Goal: Task Accomplishment & Management: Complete application form

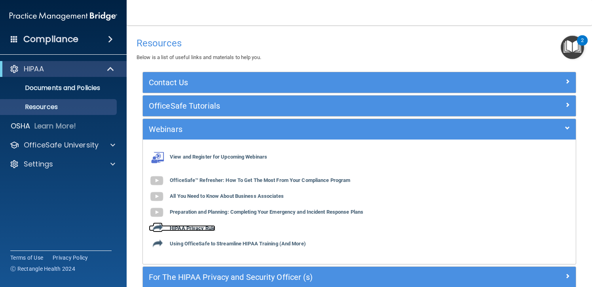
click at [193, 229] on b "HIPAA Privacy Rule" at bounding box center [193, 228] width 46 height 6
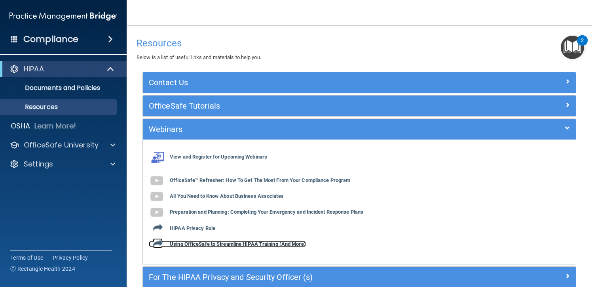
click at [237, 242] on b "Using OfficeSafe to Streamline HIPAA Training (And More)" at bounding box center [238, 244] width 136 height 6
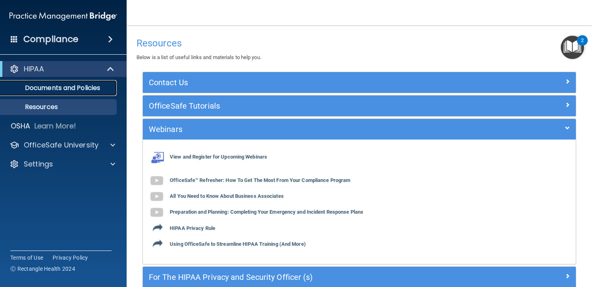
click at [67, 87] on p "Documents and Policies" at bounding box center [59, 88] width 108 height 8
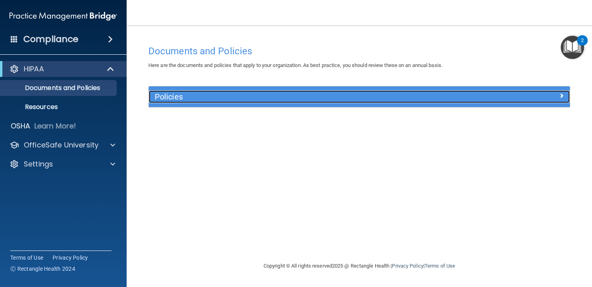
click at [526, 95] on div at bounding box center [517, 95] width 105 height 10
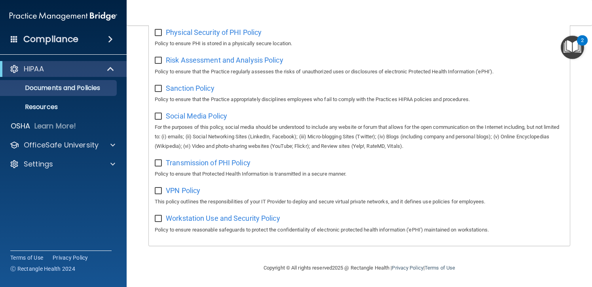
scroll to position [523, 0]
click at [54, 141] on p "OfficeSafe University" at bounding box center [61, 145] width 75 height 10
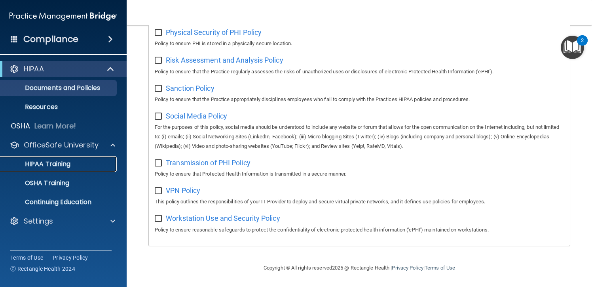
click at [53, 166] on p "HIPAA Training" at bounding box center [37, 164] width 65 height 8
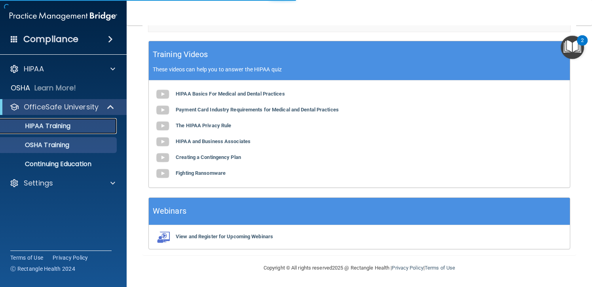
scroll to position [308, 0]
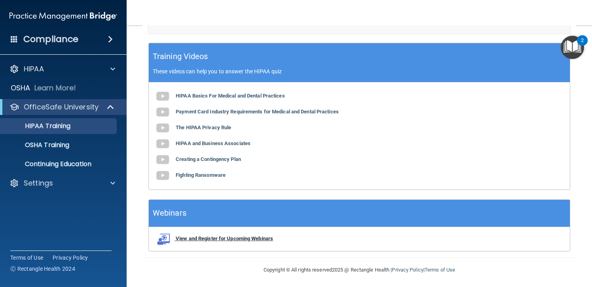
click at [196, 237] on b "View and Register for Upcoming Webinars" at bounding box center [224, 238] width 97 height 6
click at [194, 94] on b "HIPAA Basics For Medical and Dental Practices" at bounding box center [230, 96] width 109 height 6
click at [62, 159] on link "Continuing Education" at bounding box center [54, 164] width 125 height 16
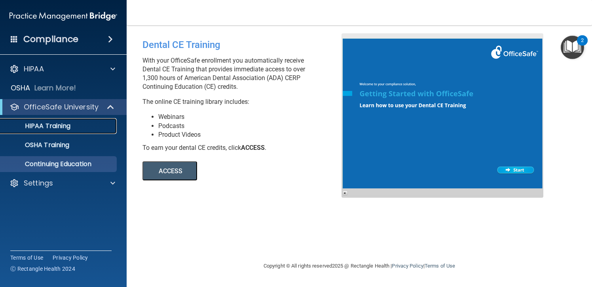
click at [68, 127] on p "HIPAA Training" at bounding box center [37, 126] width 65 height 8
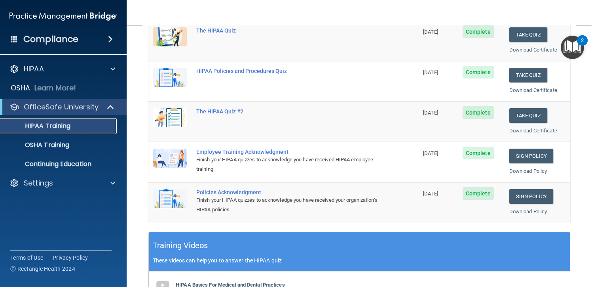
scroll to position [79, 0]
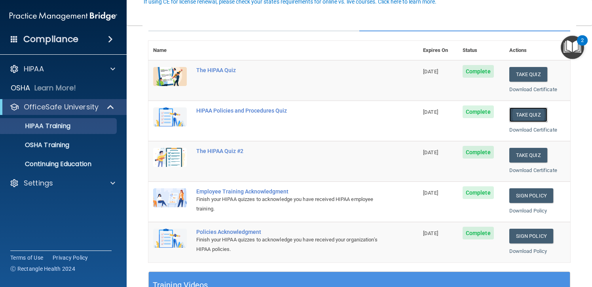
click at [527, 113] on button "Take Quiz" at bounding box center [528, 114] width 38 height 15
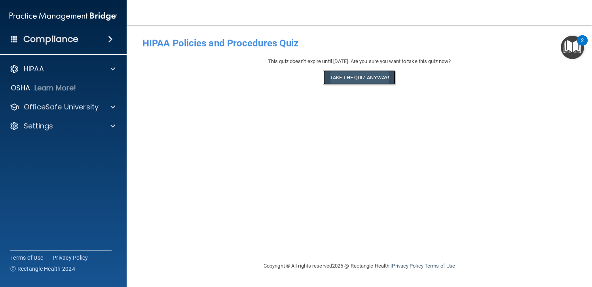
click at [368, 79] on button "Take the quiz anyway!" at bounding box center [359, 77] width 72 height 15
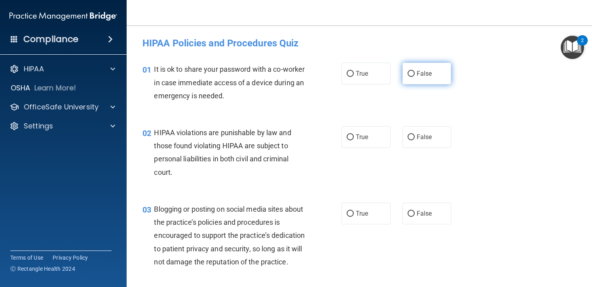
click at [409, 74] on input "False" at bounding box center [411, 74] width 7 height 6
radio input "true"
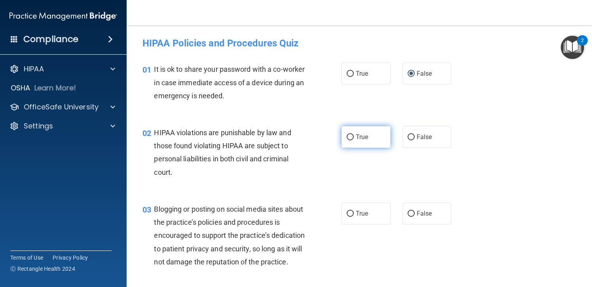
click at [349, 141] on label "True" at bounding box center [366, 137] width 49 height 22
click at [349, 140] on input "True" at bounding box center [350, 137] width 7 height 6
radio input "true"
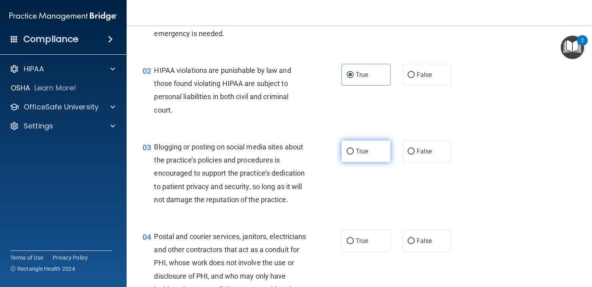
scroll to position [79, 0]
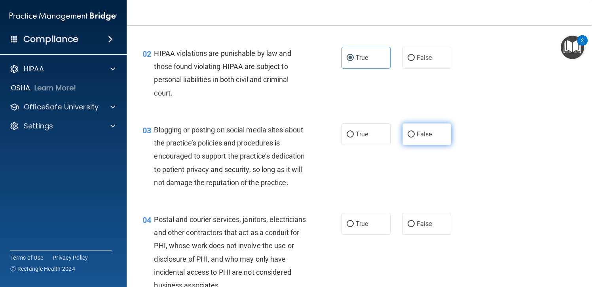
click at [418, 134] on span "False" at bounding box center [424, 134] width 15 height 8
click at [415, 134] on input "False" at bounding box center [411, 134] width 7 height 6
radio input "true"
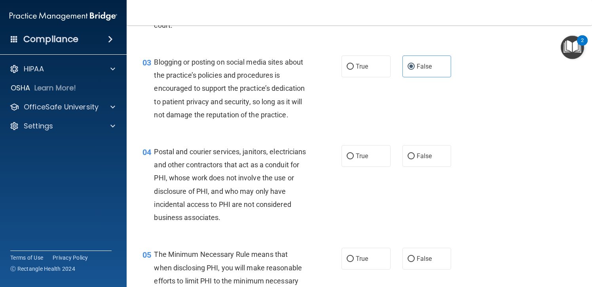
scroll to position [238, 0]
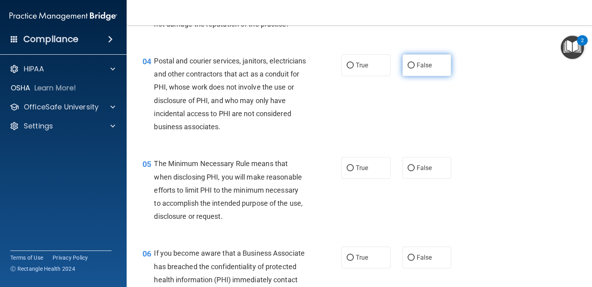
click at [411, 76] on label "False" at bounding box center [427, 65] width 49 height 22
click at [411, 68] on input "False" at bounding box center [411, 66] width 7 height 6
radio input "true"
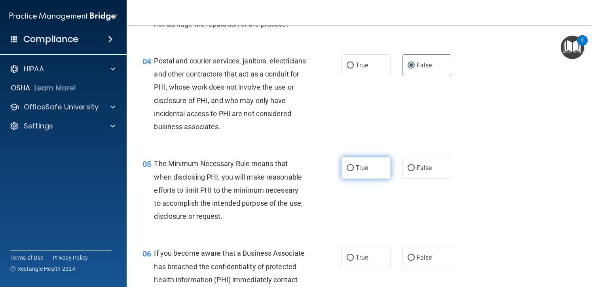
click at [342, 179] on label "True" at bounding box center [366, 168] width 49 height 22
click at [347, 171] on input "True" at bounding box center [350, 168] width 7 height 6
radio input "true"
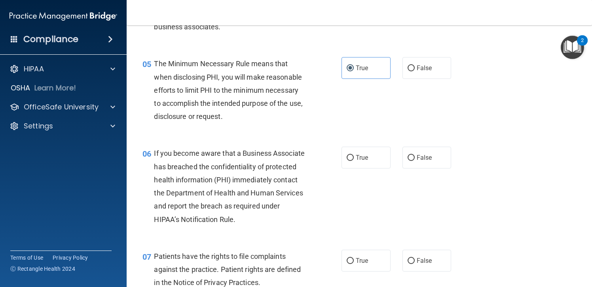
scroll to position [356, 0]
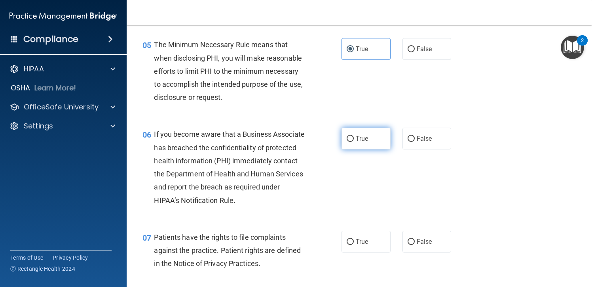
click at [347, 142] on input "True" at bounding box center [350, 139] width 7 height 6
radio input "true"
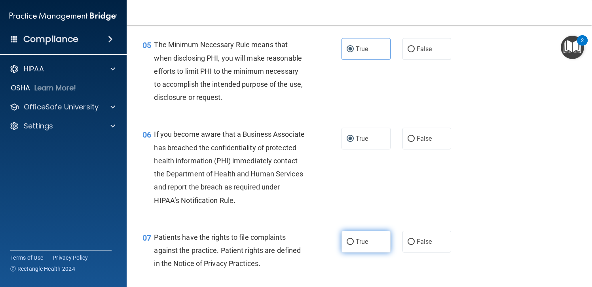
click at [349, 245] on input "True" at bounding box center [350, 242] width 7 height 6
radio input "true"
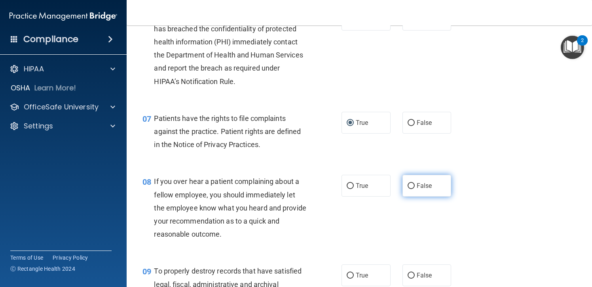
click at [410, 189] on input "False" at bounding box center [411, 186] width 7 height 6
radio input "true"
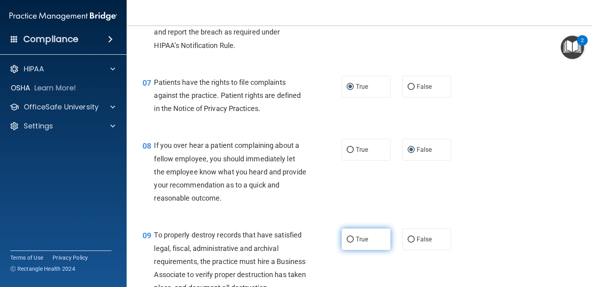
scroll to position [554, 0]
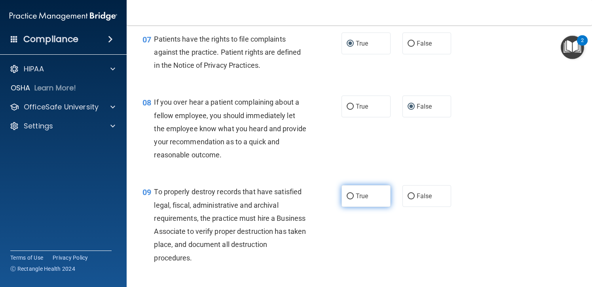
click at [356, 200] on span "True" at bounding box center [362, 196] width 12 height 8
click at [354, 199] on input "True" at bounding box center [350, 196] width 7 height 6
radio input "true"
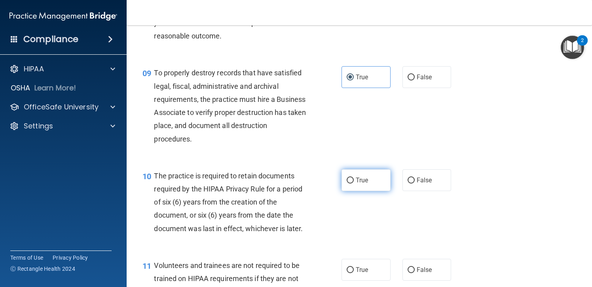
click at [348, 183] on input "True" at bounding box center [350, 180] width 7 height 6
radio input "true"
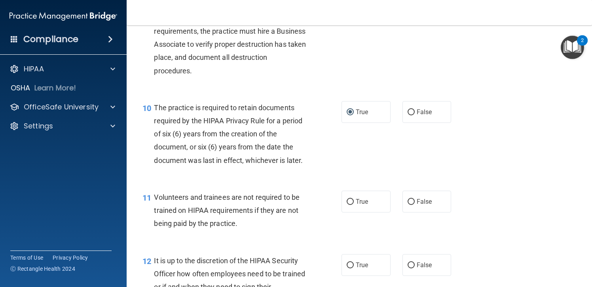
scroll to position [752, 0]
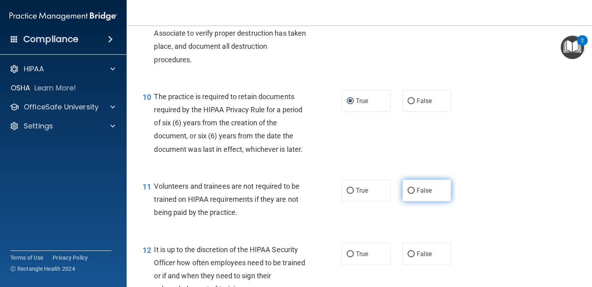
click at [408, 194] on input "False" at bounding box center [411, 191] width 7 height 6
radio input "true"
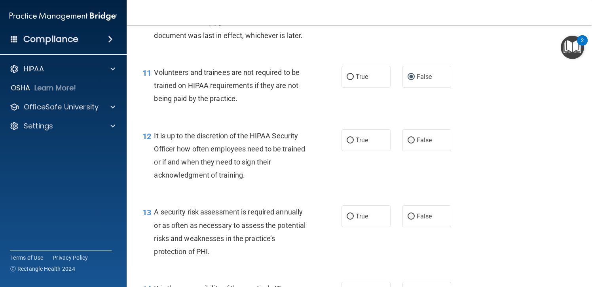
scroll to position [871, 0]
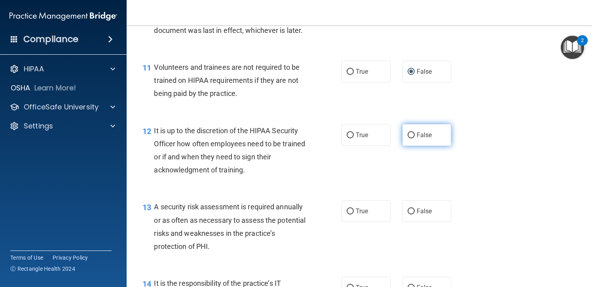
click at [409, 146] on label "False" at bounding box center [427, 135] width 49 height 22
click at [409, 138] on input "False" at bounding box center [411, 135] width 7 height 6
radio input "true"
click at [356, 139] on span "True" at bounding box center [362, 135] width 12 height 8
click at [353, 138] on input "True" at bounding box center [350, 135] width 7 height 6
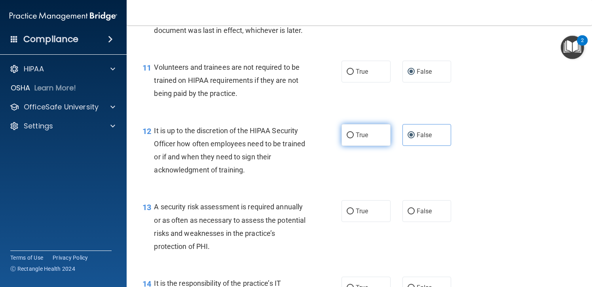
radio input "true"
radio input "false"
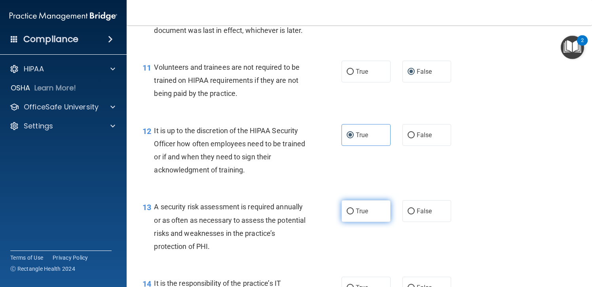
click at [350, 214] on input "True" at bounding box center [350, 211] width 7 height 6
radio input "true"
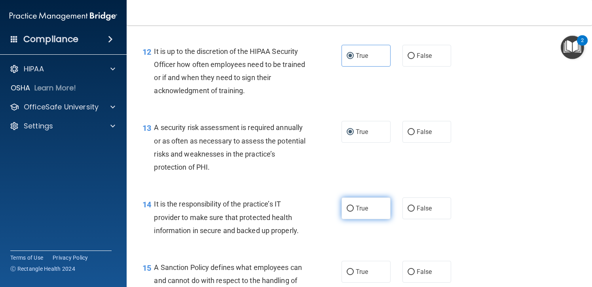
click at [367, 219] on label "True" at bounding box center [366, 208] width 49 height 22
click at [354, 211] on input "True" at bounding box center [350, 208] width 7 height 6
radio input "true"
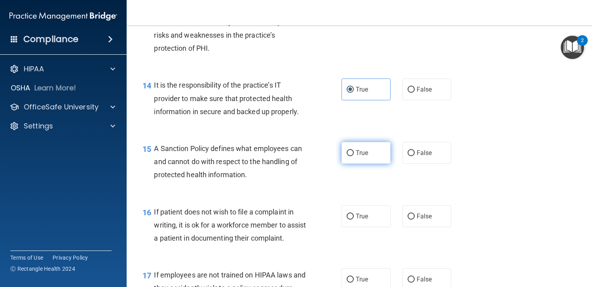
click at [362, 160] on label "True" at bounding box center [366, 153] width 49 height 22
click at [354, 156] on input "True" at bounding box center [350, 153] width 7 height 6
radio input "true"
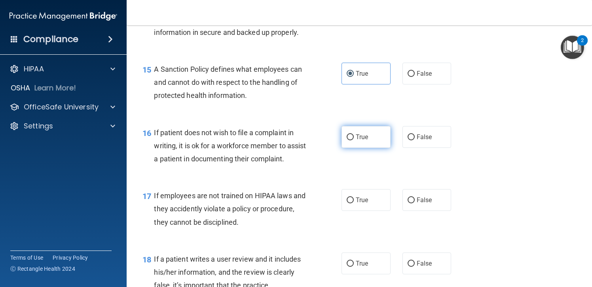
click at [366, 148] on label "True" at bounding box center [366, 137] width 49 height 22
click at [354, 140] on input "True" at bounding box center [350, 137] width 7 height 6
radio input "true"
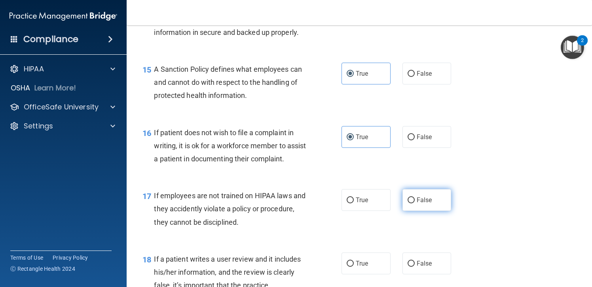
click at [403, 211] on label "False" at bounding box center [427, 200] width 49 height 22
click at [408, 203] on input "False" at bounding box center [411, 200] width 7 height 6
radio input "true"
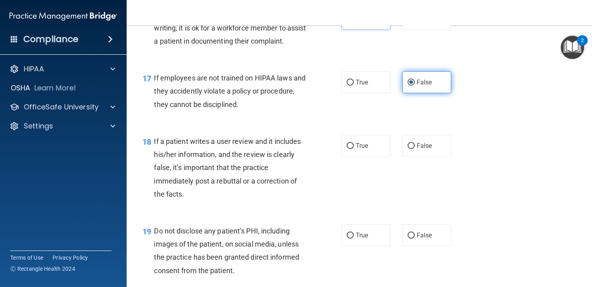
scroll to position [1267, 0]
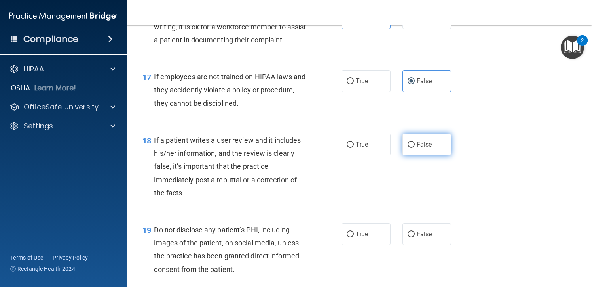
click at [428, 155] on label "False" at bounding box center [427, 144] width 49 height 22
click at [415, 148] on input "False" at bounding box center [411, 145] width 7 height 6
radio input "true"
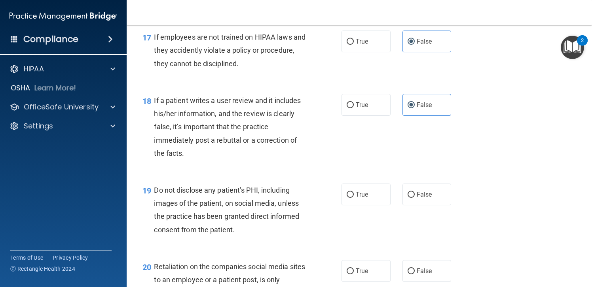
drag, startPoint x: 352, startPoint y: 224, endPoint x: 350, endPoint y: 234, distance: 10.3
click at [353, 205] on label "True" at bounding box center [366, 194] width 49 height 22
click at [353, 198] on input "True" at bounding box center [350, 195] width 7 height 6
radio input "true"
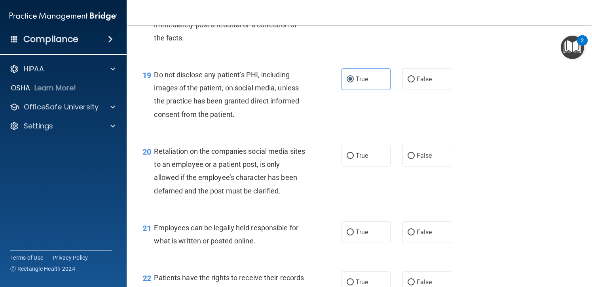
scroll to position [1425, 0]
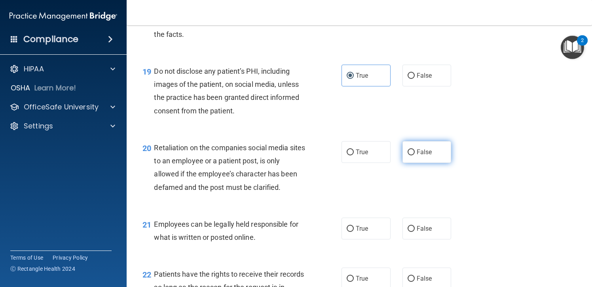
click at [431, 163] on label "False" at bounding box center [427, 152] width 49 height 22
click at [415, 155] on input "False" at bounding box center [411, 152] width 7 height 6
radio input "true"
click at [347, 232] on input "True" at bounding box center [350, 229] width 7 height 6
radio input "true"
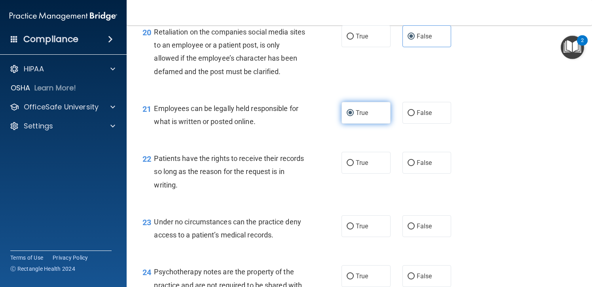
scroll to position [1544, 0]
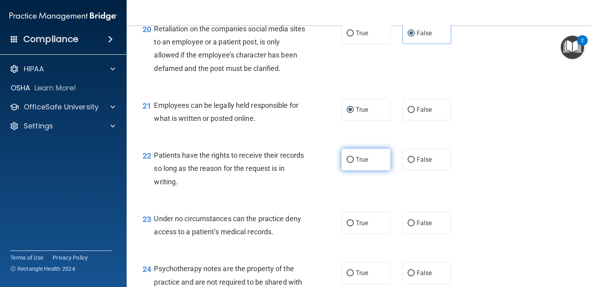
click at [351, 170] on label "True" at bounding box center [366, 159] width 49 height 22
click at [351, 163] on input "True" at bounding box center [350, 160] width 7 height 6
radio input "true"
click at [356, 226] on span "True" at bounding box center [362, 223] width 12 height 8
click at [354, 226] on input "True" at bounding box center [350, 223] width 7 height 6
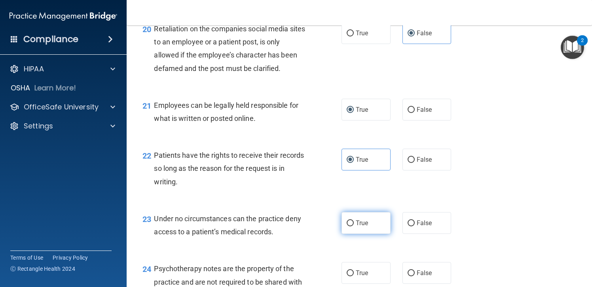
radio input "true"
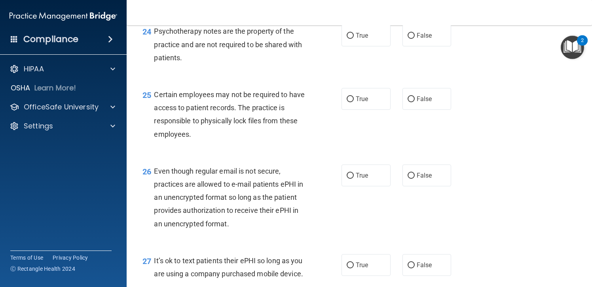
scroll to position [1781, 0]
click at [413, 46] on label "False" at bounding box center [427, 35] width 49 height 22
click at [413, 38] on input "False" at bounding box center [411, 35] width 7 height 6
radio input "true"
click at [356, 102] on span "True" at bounding box center [362, 99] width 12 height 8
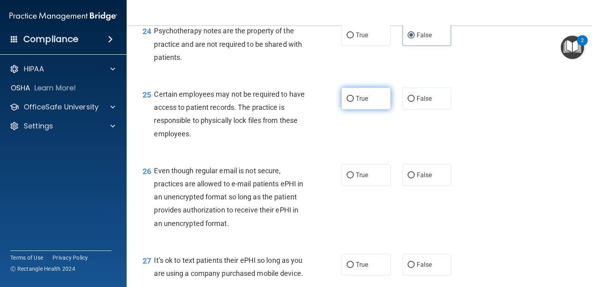
click at [354, 102] on input "True" at bounding box center [350, 99] width 7 height 6
radio input "true"
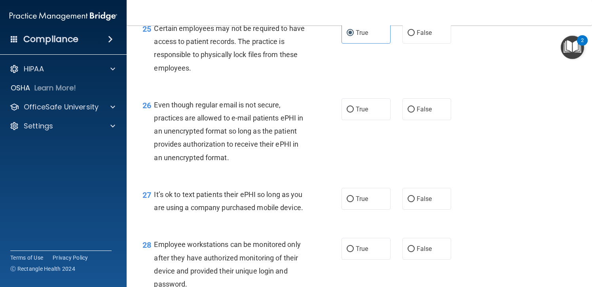
scroll to position [1861, 0]
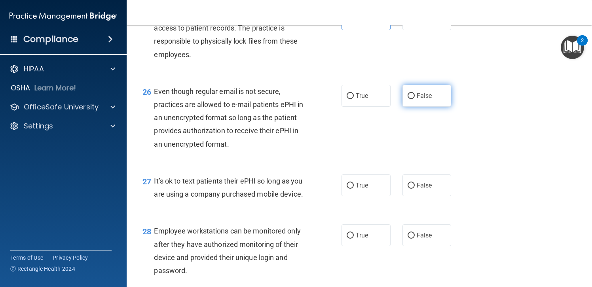
click at [442, 106] on label "False" at bounding box center [427, 96] width 49 height 22
click at [415, 99] on input "False" at bounding box center [411, 96] width 7 height 6
radio input "true"
click at [428, 189] on span "False" at bounding box center [424, 185] width 15 height 8
click at [415, 188] on input "False" at bounding box center [411, 185] width 7 height 6
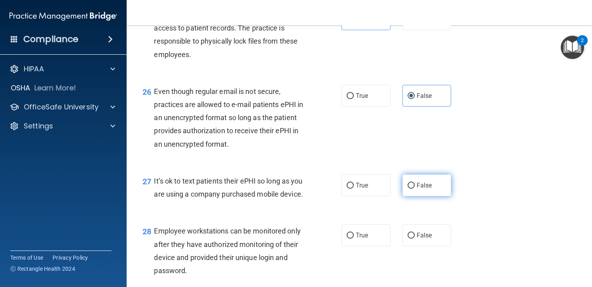
radio input "true"
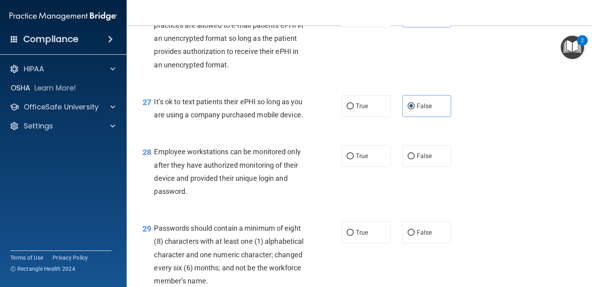
scroll to position [2019, 0]
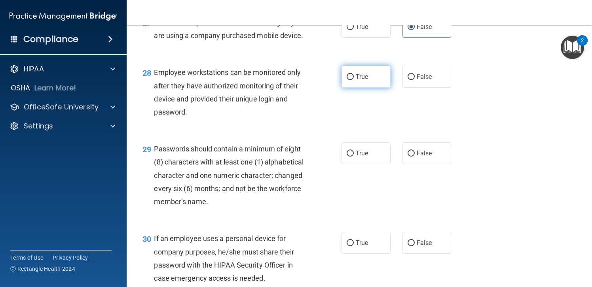
click at [349, 80] on input "True" at bounding box center [350, 77] width 7 height 6
radio input "true"
click at [426, 157] on span "False" at bounding box center [424, 153] width 15 height 8
click at [415, 156] on input "False" at bounding box center [411, 153] width 7 height 6
radio input "true"
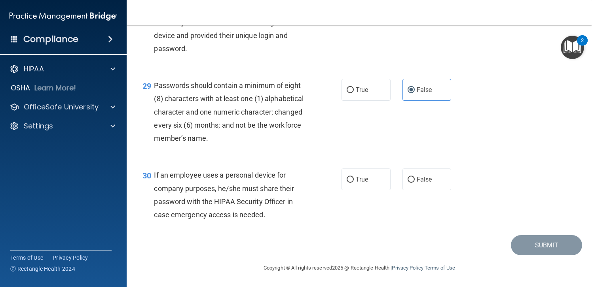
scroll to position [2122, 0]
click at [352, 186] on label "True" at bounding box center [366, 179] width 49 height 22
click at [352, 182] on input "True" at bounding box center [350, 180] width 7 height 6
radio input "true"
click at [532, 248] on button "Submit" at bounding box center [546, 245] width 71 height 20
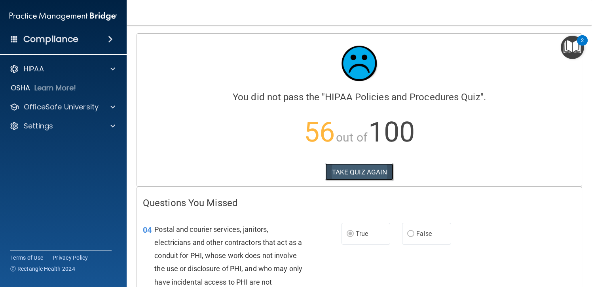
click at [355, 173] on button "TAKE QUIZ AGAIN" at bounding box center [359, 171] width 68 height 17
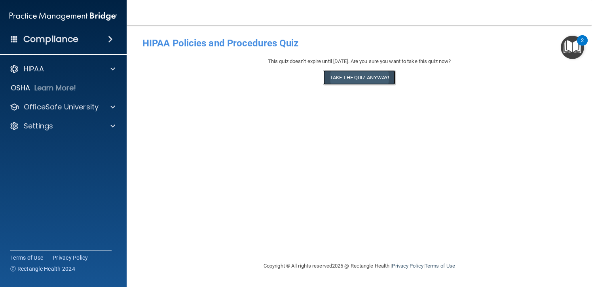
click at [347, 77] on button "Take the quiz anyway!" at bounding box center [359, 77] width 72 height 15
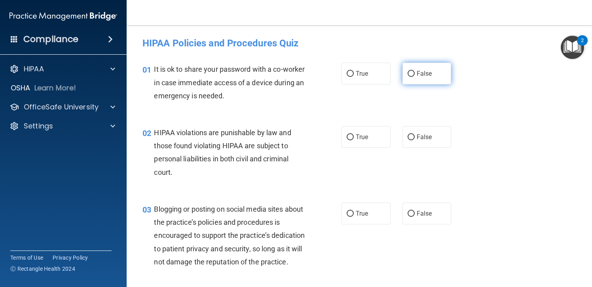
click at [418, 72] on span "False" at bounding box center [424, 74] width 15 height 8
click at [415, 72] on input "False" at bounding box center [411, 74] width 7 height 6
radio input "true"
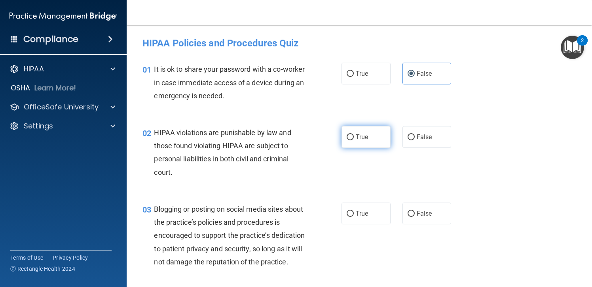
click at [351, 135] on label "True" at bounding box center [366, 137] width 49 height 22
click at [351, 135] on input "True" at bounding box center [350, 137] width 7 height 6
radio input "true"
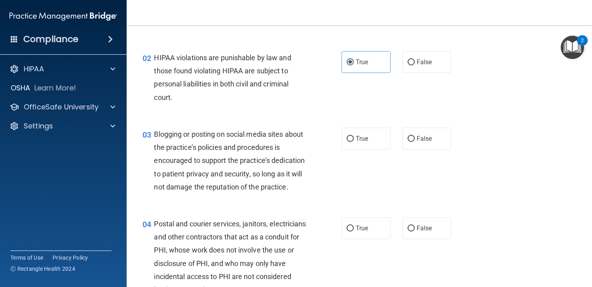
scroll to position [79, 0]
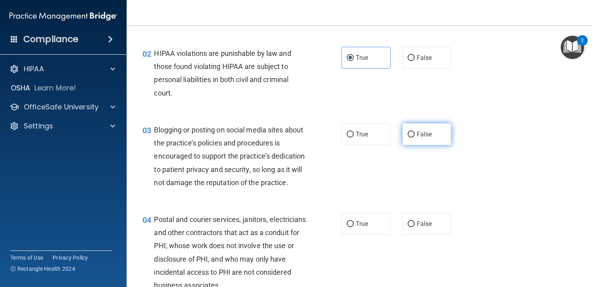
click at [408, 135] on input "False" at bounding box center [411, 134] width 7 height 6
radio input "true"
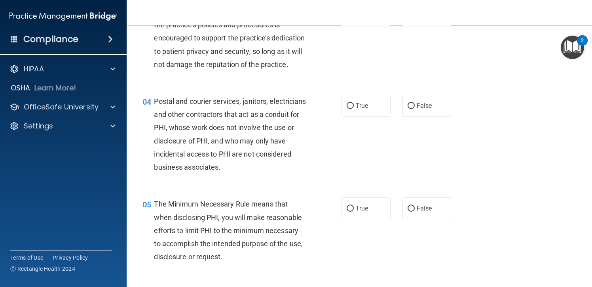
scroll to position [198, 0]
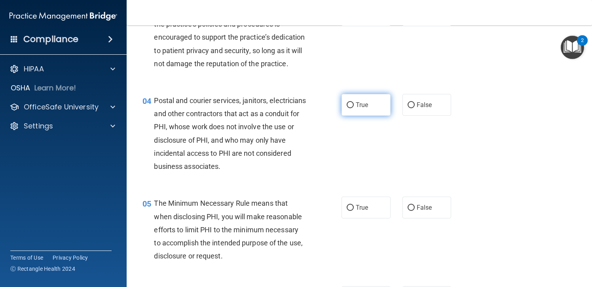
click at [346, 116] on label "True" at bounding box center [366, 105] width 49 height 22
click at [347, 108] on input "True" at bounding box center [350, 105] width 7 height 6
radio input "true"
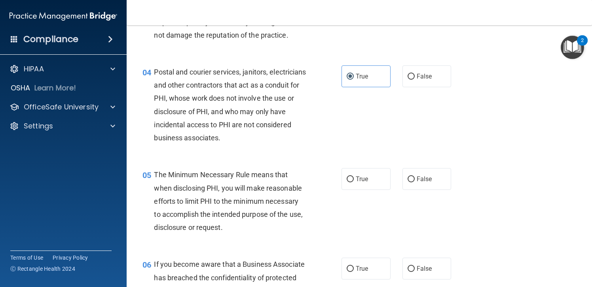
scroll to position [317, 0]
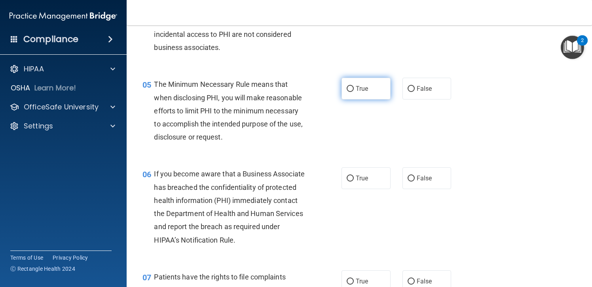
click at [356, 99] on label "True" at bounding box center [366, 89] width 49 height 22
click at [354, 92] on input "True" at bounding box center [350, 89] width 7 height 6
radio input "true"
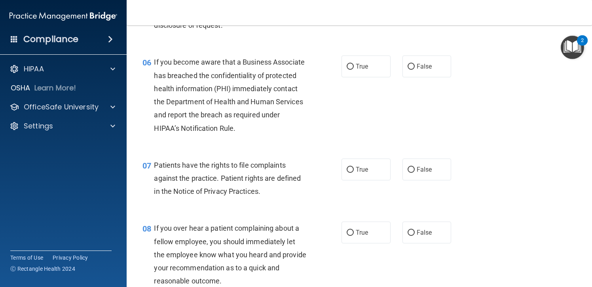
scroll to position [435, 0]
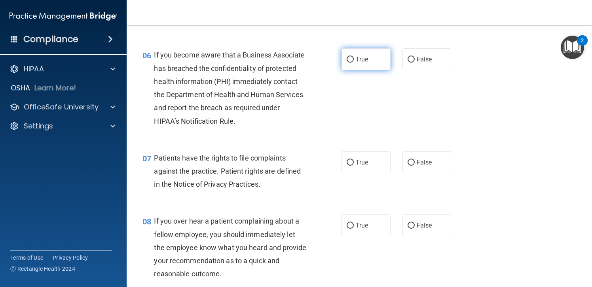
click at [363, 63] on span "True" at bounding box center [362, 59] width 12 height 8
click at [354, 63] on input "True" at bounding box center [350, 60] width 7 height 6
radio input "true"
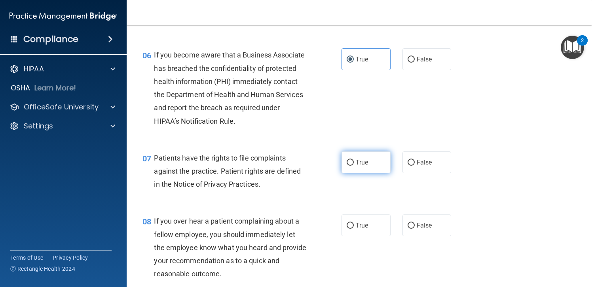
click at [361, 166] on span "True" at bounding box center [362, 162] width 12 height 8
click at [354, 165] on input "True" at bounding box center [350, 163] width 7 height 6
radio input "true"
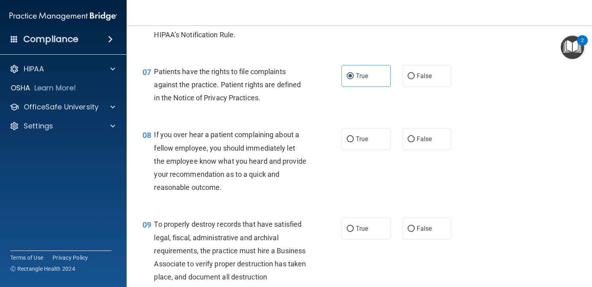
scroll to position [554, 0]
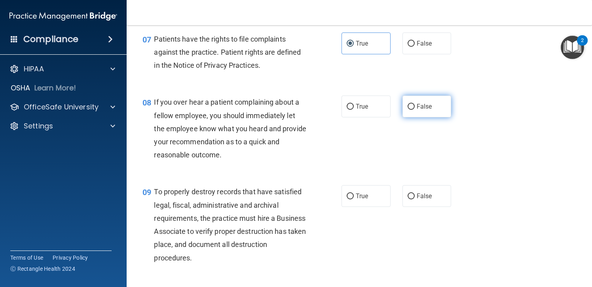
click at [438, 117] on label "False" at bounding box center [427, 106] width 49 height 22
click at [415, 110] on input "False" at bounding box center [411, 107] width 7 height 6
radio input "true"
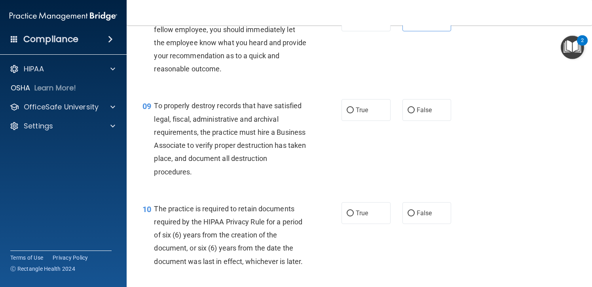
scroll to position [673, 0]
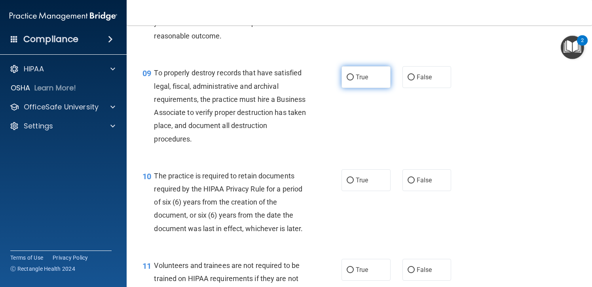
click at [364, 86] on label "True" at bounding box center [366, 77] width 49 height 22
click at [354, 80] on input "True" at bounding box center [350, 77] width 7 height 6
radio input "true"
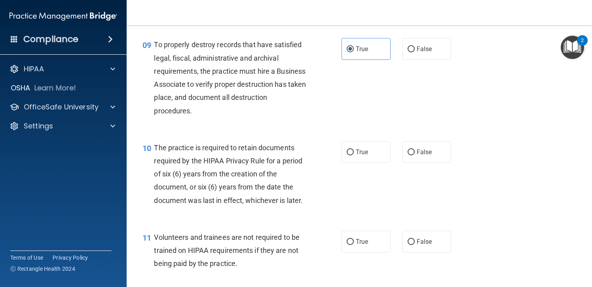
scroll to position [752, 0]
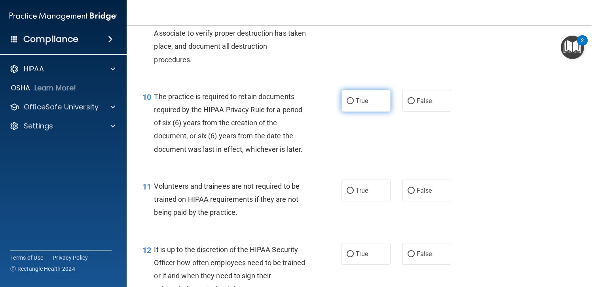
click at [358, 105] on span "True" at bounding box center [362, 101] width 12 height 8
click at [354, 104] on input "True" at bounding box center [350, 101] width 7 height 6
radio input "true"
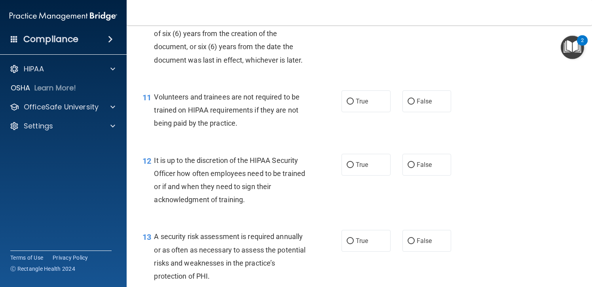
scroll to position [871, 0]
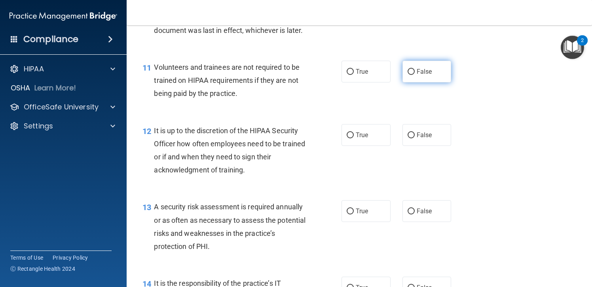
click at [412, 82] on label "False" at bounding box center [427, 72] width 49 height 22
click at [412, 75] on input "False" at bounding box center [411, 72] width 7 height 6
radio input "true"
click at [356, 139] on span "True" at bounding box center [362, 135] width 12 height 8
click at [354, 138] on input "True" at bounding box center [350, 135] width 7 height 6
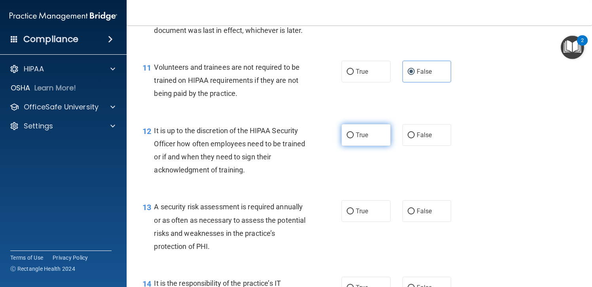
radio input "true"
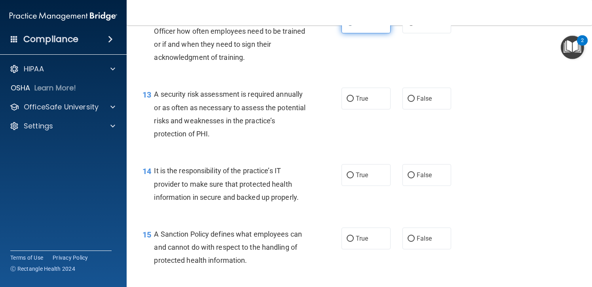
scroll to position [990, 0]
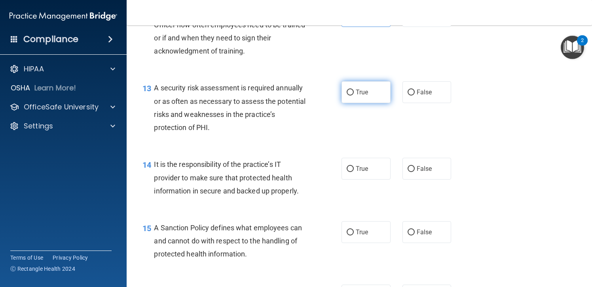
click at [356, 96] on span "True" at bounding box center [362, 92] width 12 height 8
click at [353, 95] on input "True" at bounding box center [350, 92] width 7 height 6
radio input "true"
drag, startPoint x: 356, startPoint y: 183, endPoint x: 334, endPoint y: 184, distance: 22.2
click at [356, 172] on span "True" at bounding box center [362, 169] width 12 height 8
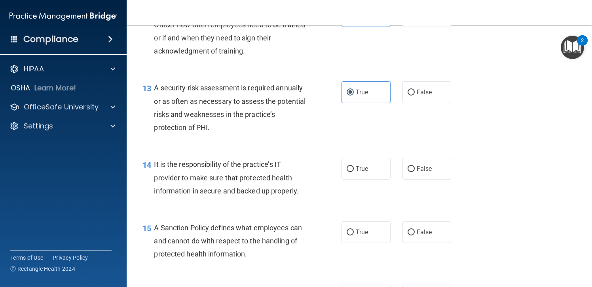
click at [354, 172] on input "True" at bounding box center [350, 169] width 7 height 6
radio input "true"
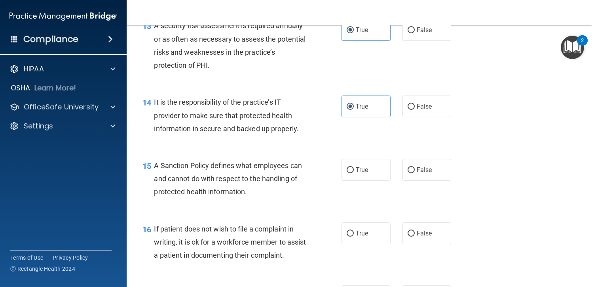
scroll to position [1069, 0]
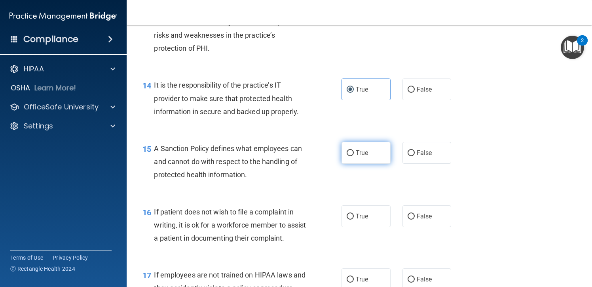
click at [358, 156] on span "True" at bounding box center [362, 153] width 12 height 8
click at [354, 156] on input "True" at bounding box center [350, 153] width 7 height 6
radio input "true"
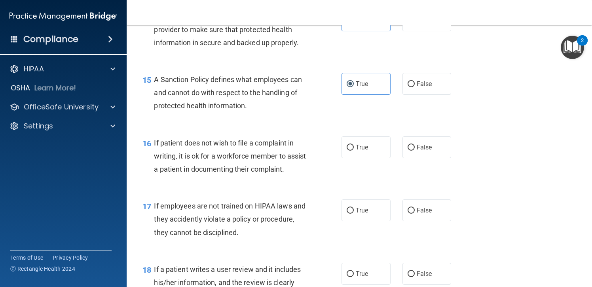
scroll to position [1148, 0]
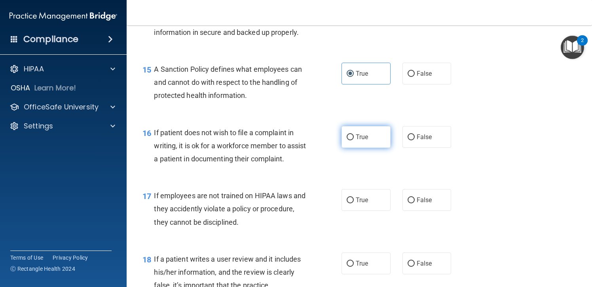
click at [352, 148] on label "True" at bounding box center [366, 137] width 49 height 22
click at [352, 140] on input "True" at bounding box center [350, 137] width 7 height 6
radio input "true"
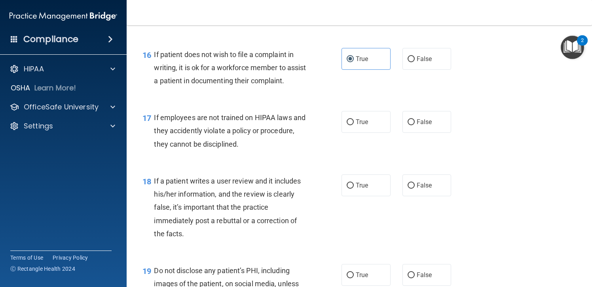
scroll to position [1227, 0]
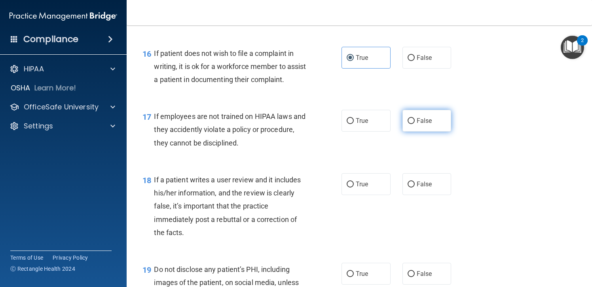
click at [426, 124] on span "False" at bounding box center [424, 121] width 15 height 8
click at [415, 124] on input "False" at bounding box center [411, 121] width 7 height 6
radio input "true"
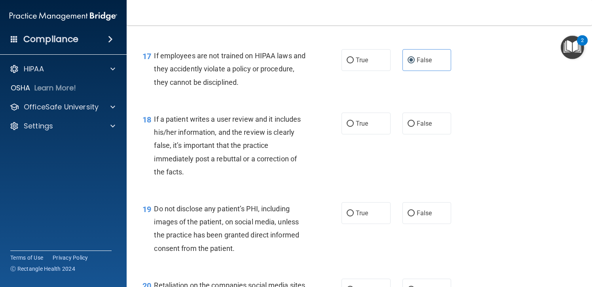
scroll to position [1306, 0]
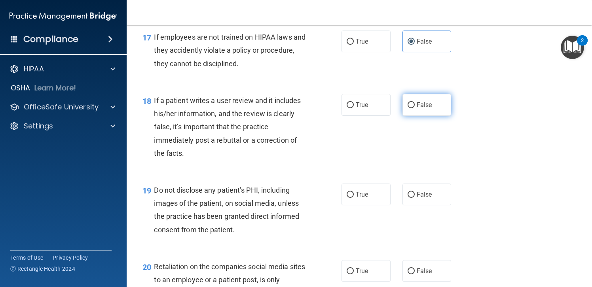
click at [417, 108] on span "False" at bounding box center [424, 105] width 15 height 8
click at [415, 108] on input "False" at bounding box center [411, 105] width 7 height 6
radio input "true"
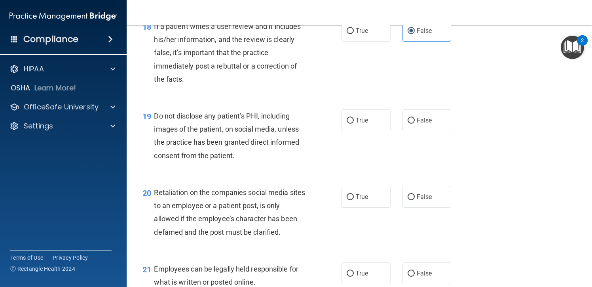
scroll to position [1386, 0]
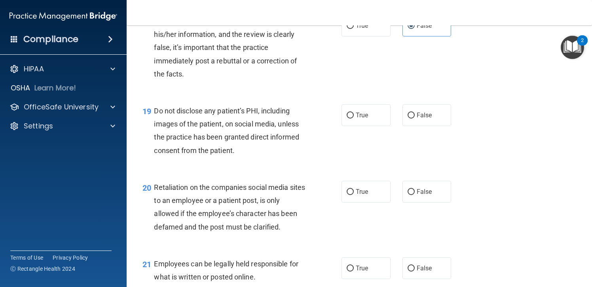
drag, startPoint x: 351, startPoint y: 139, endPoint x: 326, endPoint y: 153, distance: 28.7
click at [352, 126] on label "True" at bounding box center [366, 115] width 49 height 22
click at [352, 118] on input "True" at bounding box center [350, 115] width 7 height 6
radio input "true"
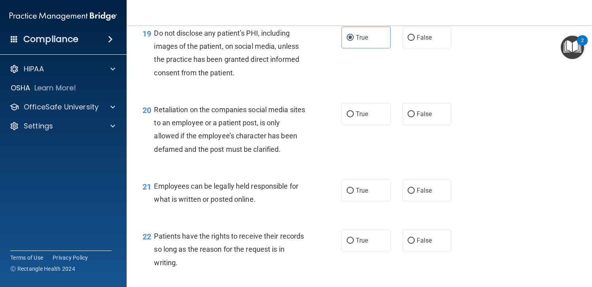
scroll to position [1465, 0]
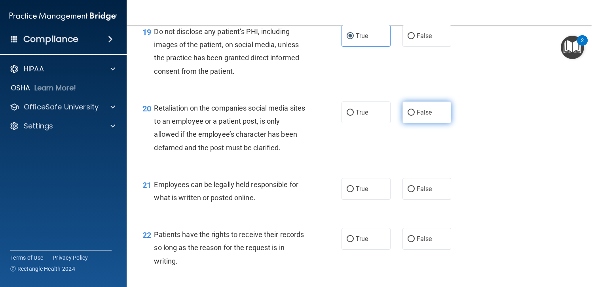
click at [417, 116] on span "False" at bounding box center [424, 112] width 15 height 8
click at [414, 116] on input "False" at bounding box center [411, 113] width 7 height 6
radio input "true"
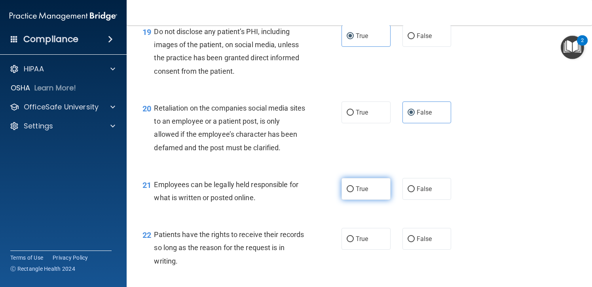
click at [359, 192] on span "True" at bounding box center [362, 189] width 12 height 8
click at [354, 192] on input "True" at bounding box center [350, 189] width 7 height 6
radio input "true"
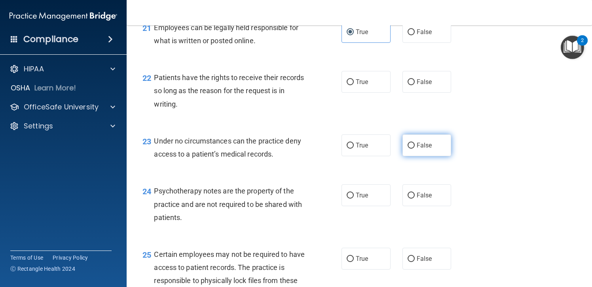
scroll to position [1623, 0]
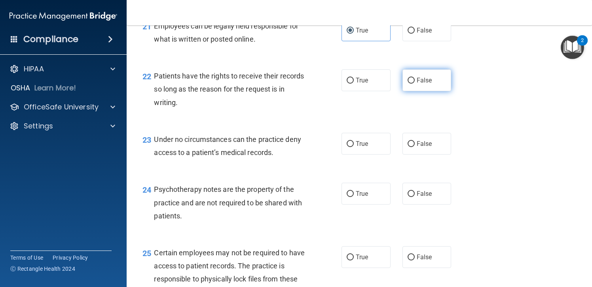
click at [424, 84] on span "False" at bounding box center [424, 80] width 15 height 8
click at [415, 84] on input "False" at bounding box center [411, 81] width 7 height 6
radio input "true"
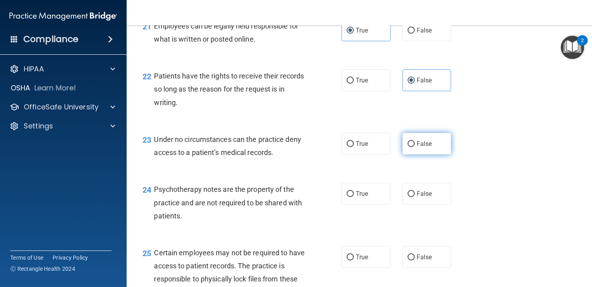
click at [431, 154] on label "False" at bounding box center [427, 144] width 49 height 22
click at [415, 147] on input "False" at bounding box center [411, 144] width 7 height 6
radio input "true"
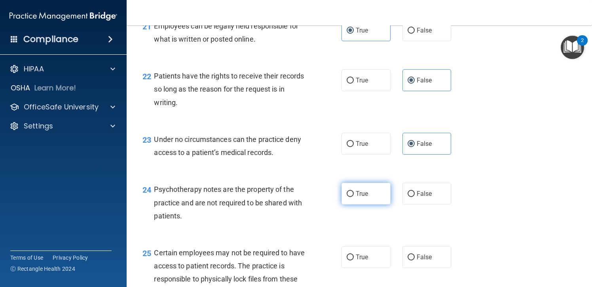
click at [354, 204] on label "True" at bounding box center [366, 193] width 49 height 22
click at [354, 197] on input "True" at bounding box center [350, 194] width 7 height 6
radio input "true"
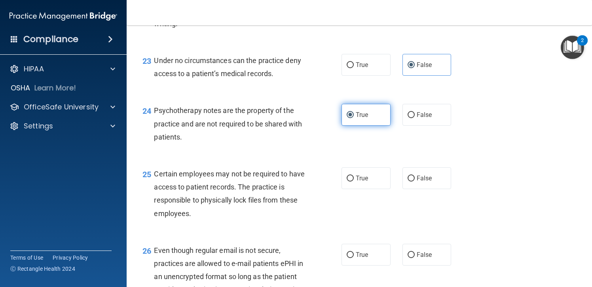
scroll to position [1702, 0]
click at [371, 188] on label "True" at bounding box center [366, 178] width 49 height 22
click at [354, 181] on input "True" at bounding box center [350, 178] width 7 height 6
radio input "true"
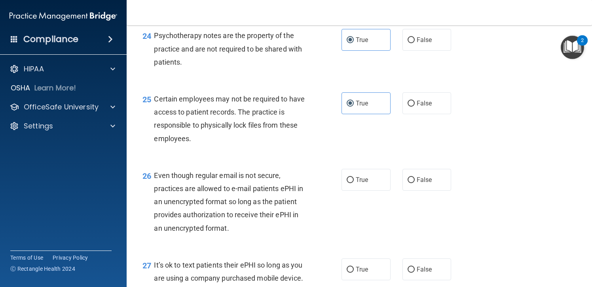
scroll to position [1781, 0]
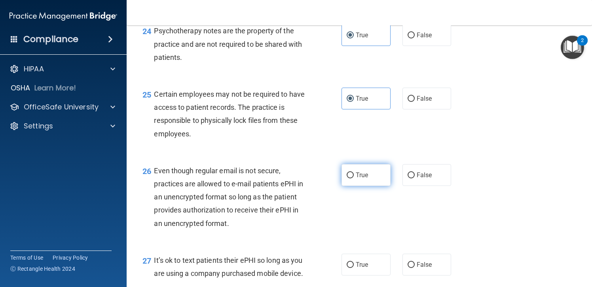
click at [367, 186] on label "True" at bounding box center [366, 175] width 49 height 22
click at [354, 178] on input "True" at bounding box center [350, 175] width 7 height 6
radio input "true"
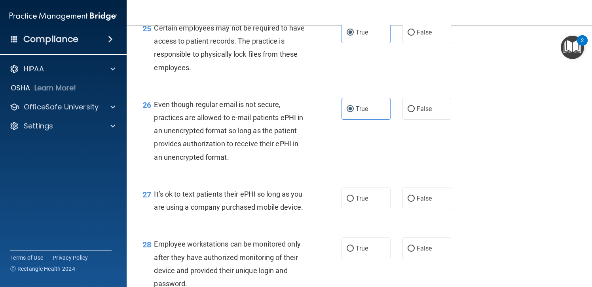
scroll to position [1861, 0]
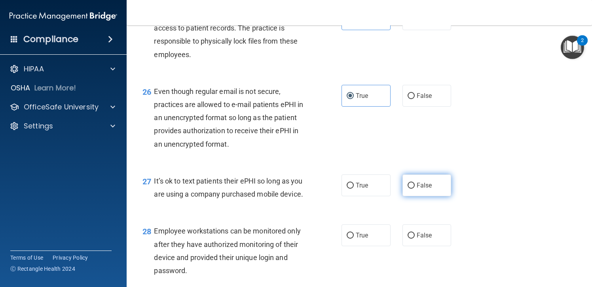
click at [409, 188] on input "False" at bounding box center [411, 185] width 7 height 6
radio input "true"
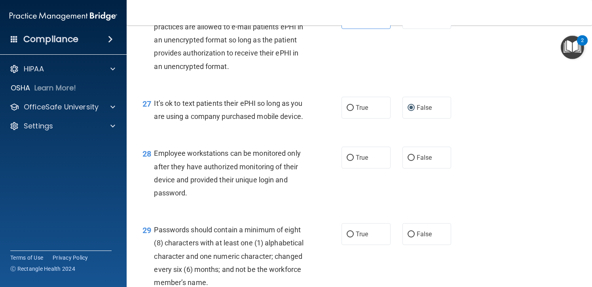
scroll to position [1940, 0]
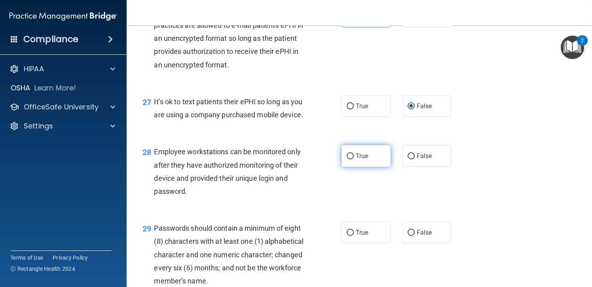
click at [362, 160] on span "True" at bounding box center [362, 156] width 12 height 8
click at [354, 159] on input "True" at bounding box center [350, 156] width 7 height 6
radio input "true"
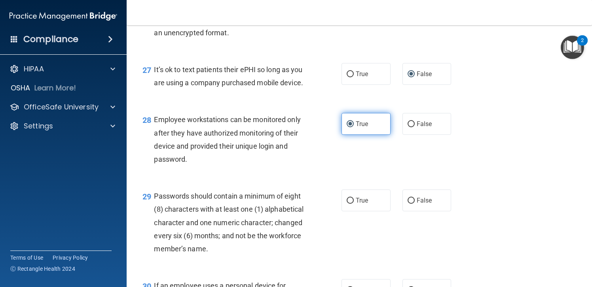
scroll to position [2058, 0]
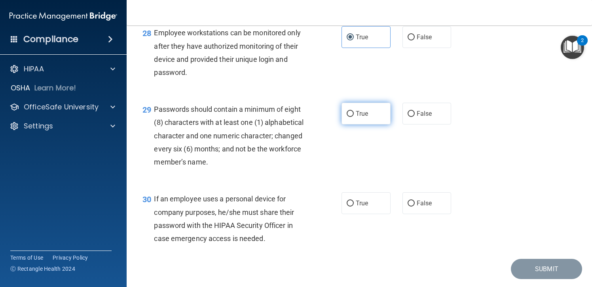
click at [367, 124] on label "True" at bounding box center [366, 114] width 49 height 22
click at [354, 117] on input "True" at bounding box center [350, 114] width 7 height 6
radio input "true"
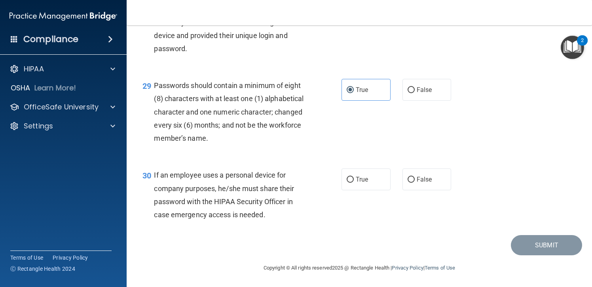
scroll to position [2122, 0]
click at [419, 182] on span "False" at bounding box center [424, 179] width 15 height 8
click at [415, 182] on input "False" at bounding box center [411, 180] width 7 height 6
radio input "true"
drag, startPoint x: 525, startPoint y: 244, endPoint x: 510, endPoint y: 243, distance: 15.5
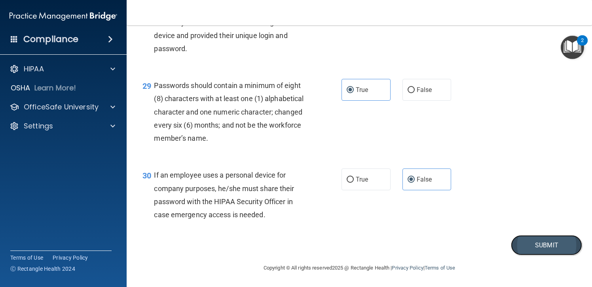
click at [526, 244] on button "Submit" at bounding box center [546, 245] width 71 height 20
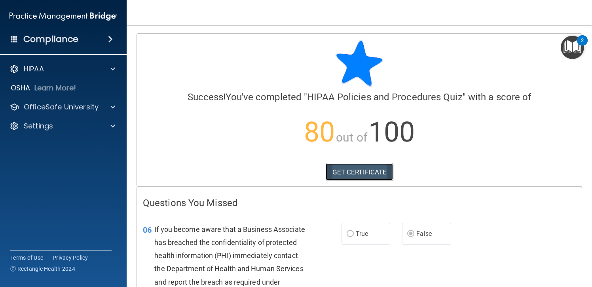
click at [358, 171] on link "GET CERTIFICATE" at bounding box center [360, 171] width 68 height 17
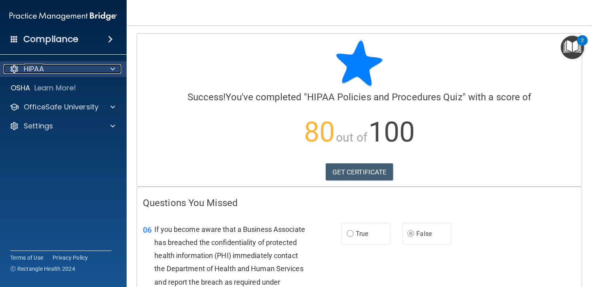
click at [107, 69] on div at bounding box center [112, 69] width 20 height 10
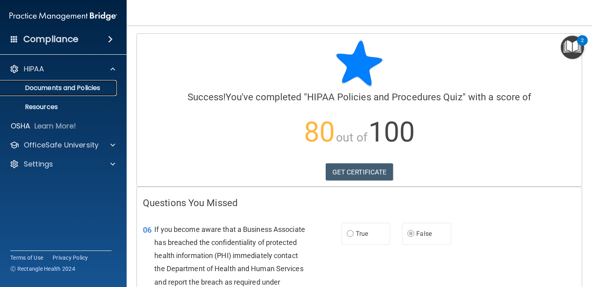
click at [48, 87] on p "Documents and Policies" at bounding box center [59, 88] width 108 height 8
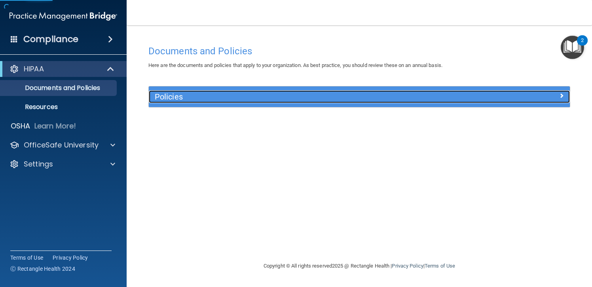
click at [201, 96] on h5 "Policies" at bounding box center [307, 96] width 304 height 9
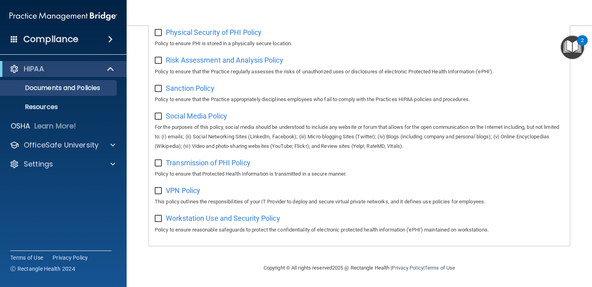
scroll to position [523, 0]
click at [55, 108] on p "Resources" at bounding box center [59, 107] width 108 height 8
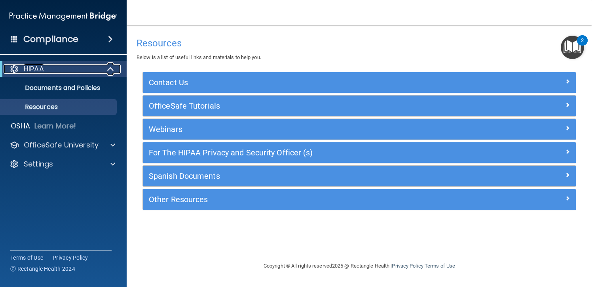
click at [110, 67] on span at bounding box center [111, 69] width 7 height 10
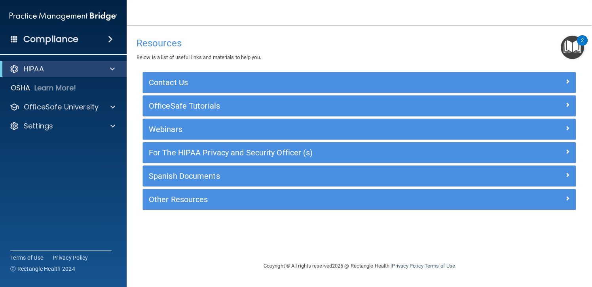
click at [96, 40] on div "Compliance" at bounding box center [63, 38] width 127 height 17
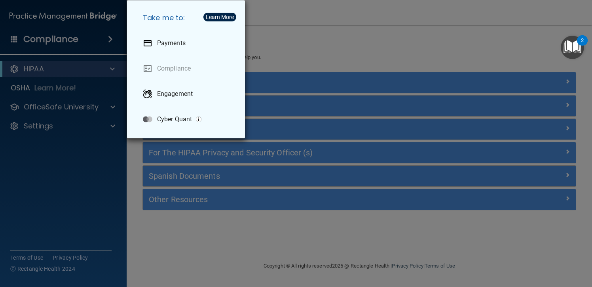
click at [90, 41] on div "Take me to: Payments Compliance Engagement Cyber Quant" at bounding box center [296, 143] width 592 height 287
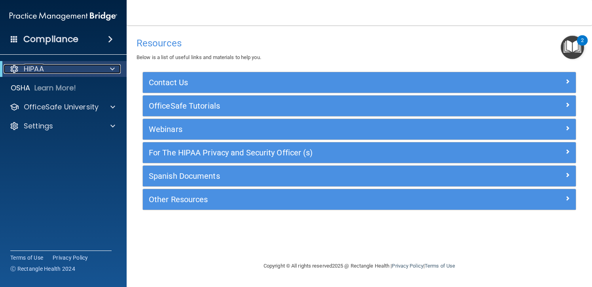
click at [89, 70] on div "HIPAA" at bounding box center [53, 69] width 98 height 10
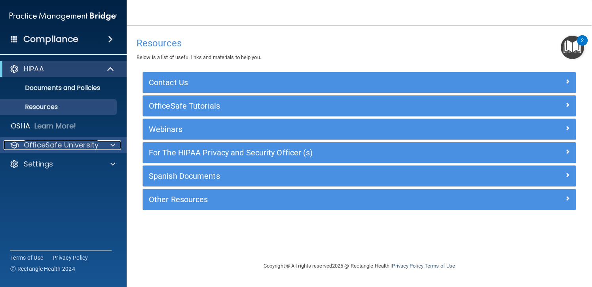
click at [86, 148] on p "OfficeSafe University" at bounding box center [61, 145] width 75 height 10
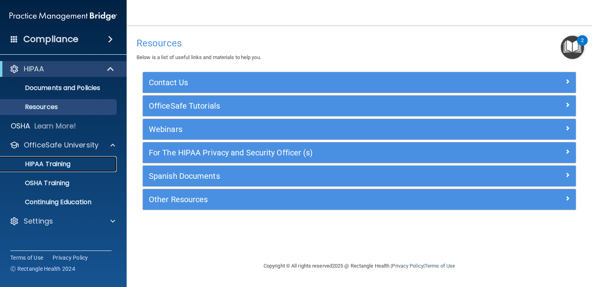
click at [71, 163] on div "HIPAA Training" at bounding box center [59, 164] width 108 height 8
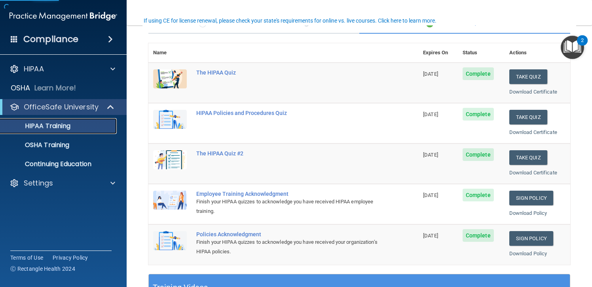
scroll to position [79, 0]
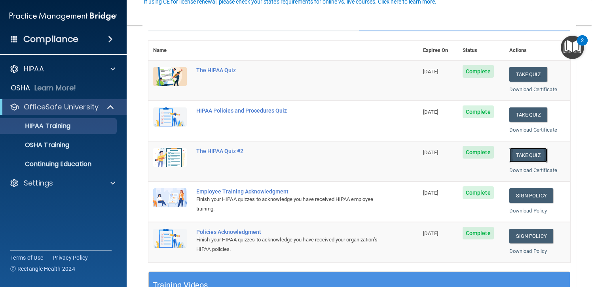
click at [523, 156] on button "Take Quiz" at bounding box center [528, 155] width 38 height 15
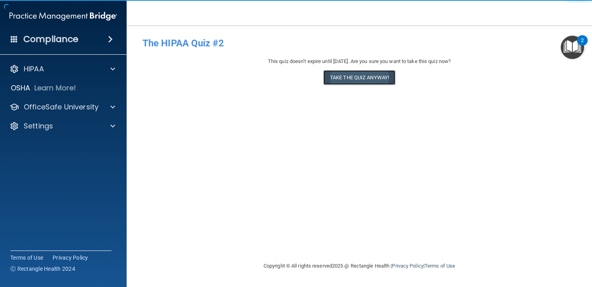
click at [377, 77] on button "Take the quiz anyway!" at bounding box center [359, 77] width 72 height 15
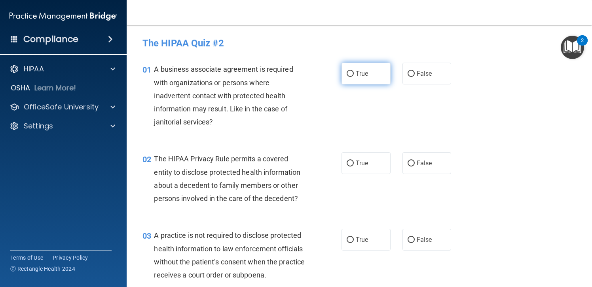
click at [348, 74] on input "True" at bounding box center [350, 74] width 7 height 6
radio input "true"
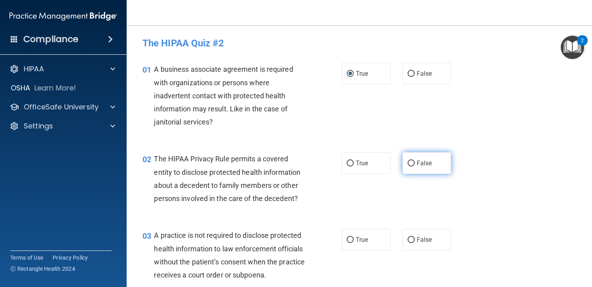
click at [409, 164] on input "False" at bounding box center [411, 163] width 7 height 6
radio input "true"
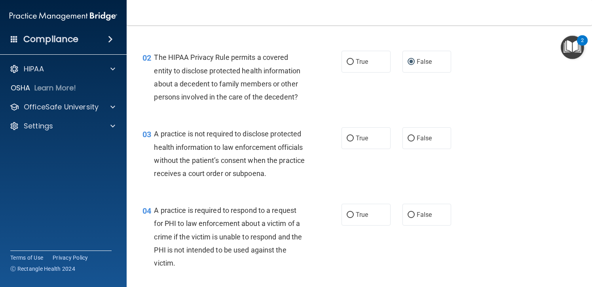
scroll to position [119, 0]
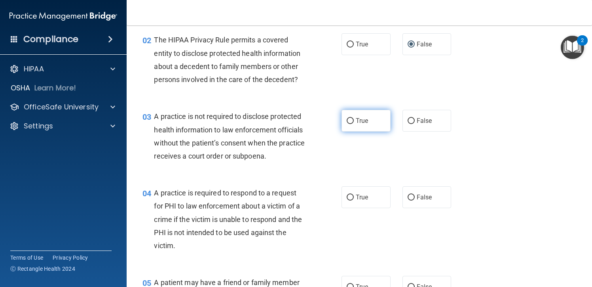
click at [348, 119] on input "True" at bounding box center [350, 121] width 7 height 6
radio input "true"
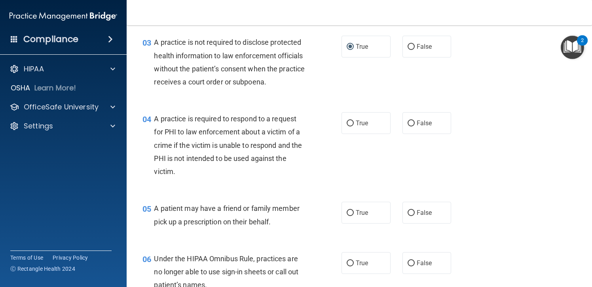
scroll to position [198, 0]
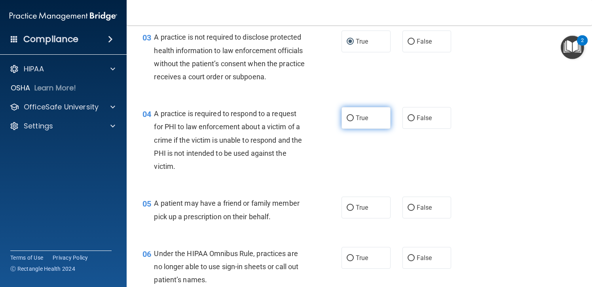
click at [363, 129] on label "True" at bounding box center [366, 118] width 49 height 22
click at [354, 121] on input "True" at bounding box center [350, 118] width 7 height 6
radio input "true"
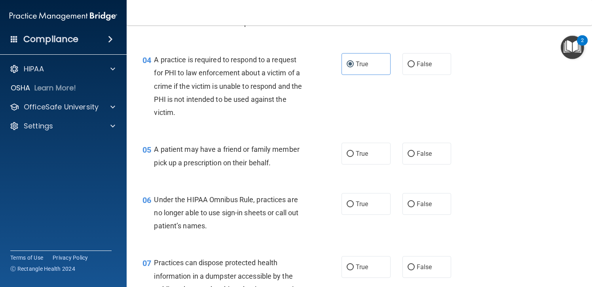
scroll to position [277, 0]
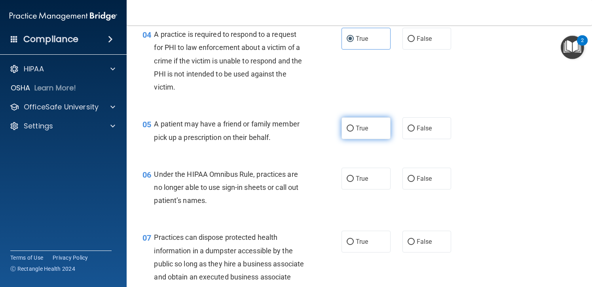
click at [363, 139] on label "True" at bounding box center [366, 128] width 49 height 22
click at [354, 131] on input "True" at bounding box center [350, 128] width 7 height 6
radio input "true"
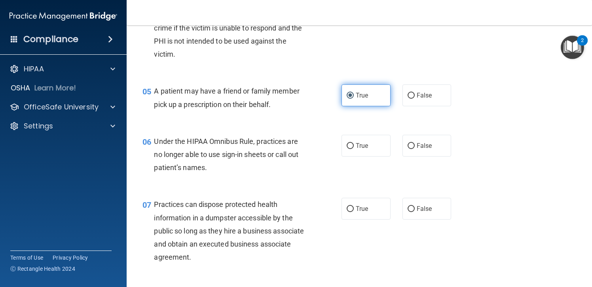
scroll to position [356, 0]
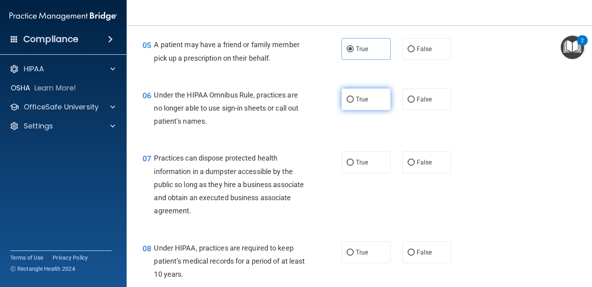
click at [350, 110] on label "True" at bounding box center [366, 99] width 49 height 22
click at [350, 103] on input "True" at bounding box center [350, 100] width 7 height 6
radio input "true"
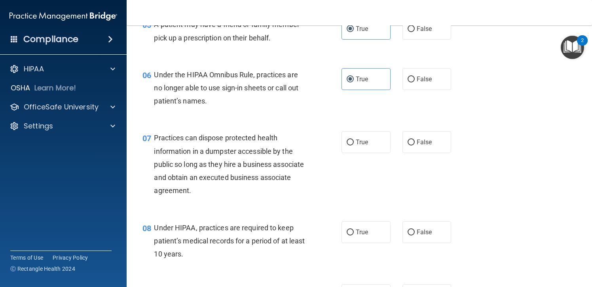
scroll to position [396, 0]
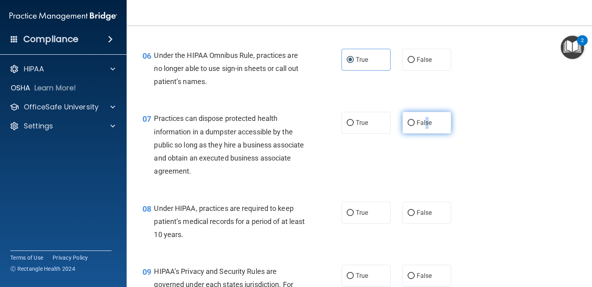
click at [423, 126] on span "False" at bounding box center [424, 123] width 15 height 8
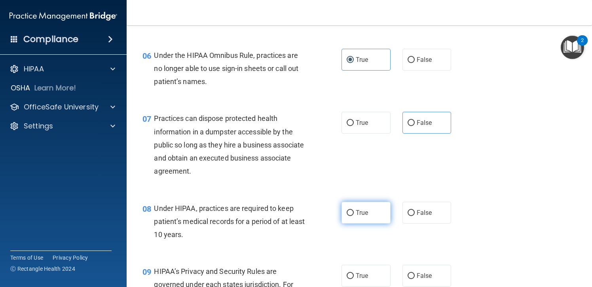
click at [372, 220] on label "True" at bounding box center [366, 212] width 49 height 22
click at [354, 216] on input "True" at bounding box center [350, 213] width 7 height 6
radio input "true"
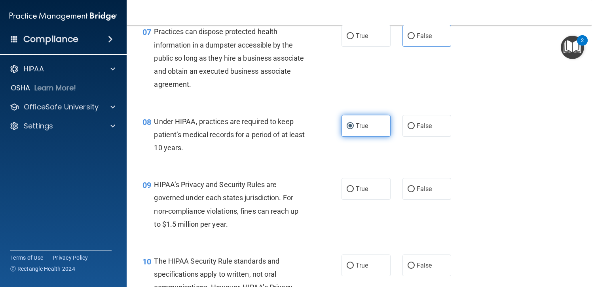
scroll to position [515, 0]
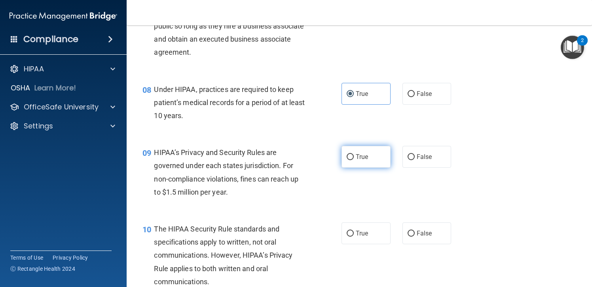
click at [363, 160] on span "True" at bounding box center [362, 157] width 12 height 8
click at [354, 160] on input "True" at bounding box center [350, 157] width 7 height 6
radio input "true"
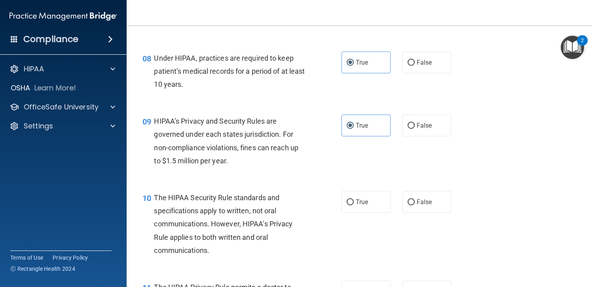
scroll to position [594, 0]
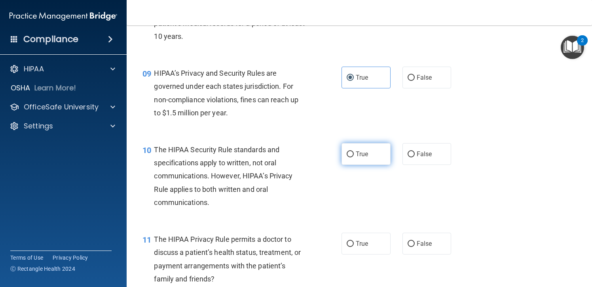
click at [359, 158] on span "True" at bounding box center [362, 154] width 12 height 8
click at [354, 157] on input "True" at bounding box center [350, 154] width 7 height 6
radio input "true"
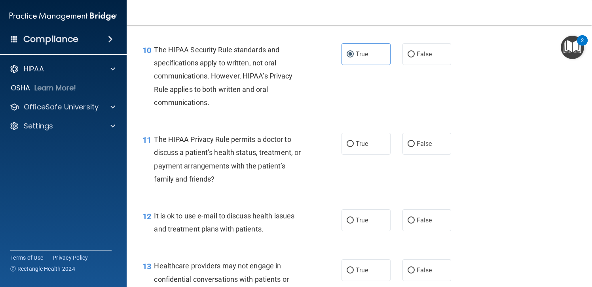
scroll to position [713, 0]
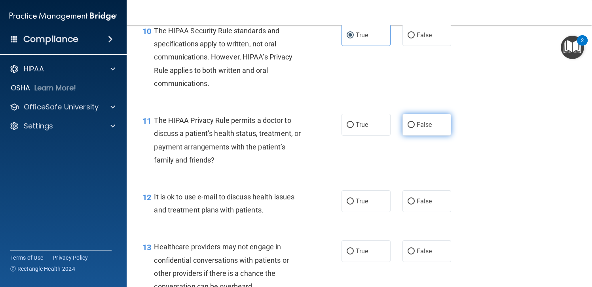
click at [416, 131] on label "False" at bounding box center [427, 125] width 49 height 22
click at [415, 128] on input "False" at bounding box center [411, 125] width 7 height 6
radio input "true"
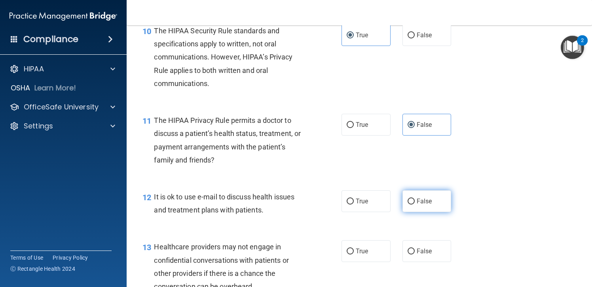
click at [421, 205] on span "False" at bounding box center [424, 201] width 15 height 8
click at [415, 204] on input "False" at bounding box center [411, 201] width 7 height 6
radio input "true"
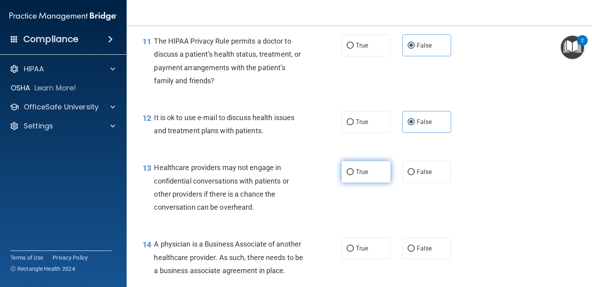
drag, startPoint x: 368, startPoint y: 181, endPoint x: 362, endPoint y: 189, distance: 9.7
click at [367, 182] on label "True" at bounding box center [366, 172] width 49 height 22
click at [354, 175] on input "True" at bounding box center [350, 172] width 7 height 6
radio input "true"
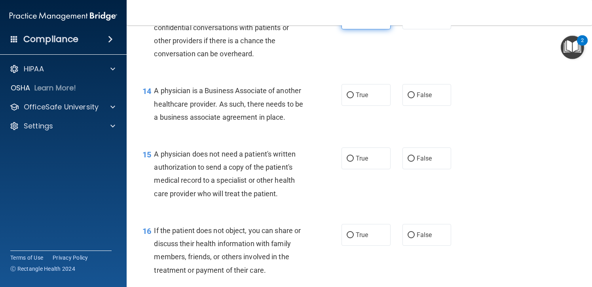
scroll to position [950, 0]
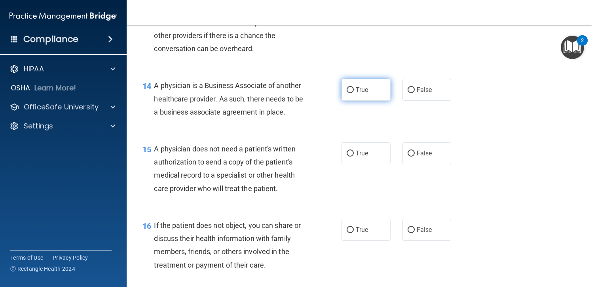
click at [356, 93] on span "True" at bounding box center [362, 90] width 12 height 8
click at [353, 93] on input "True" at bounding box center [350, 90] width 7 height 6
radio input "true"
click at [424, 162] on label "False" at bounding box center [427, 153] width 49 height 22
click at [415, 156] on input "False" at bounding box center [411, 153] width 7 height 6
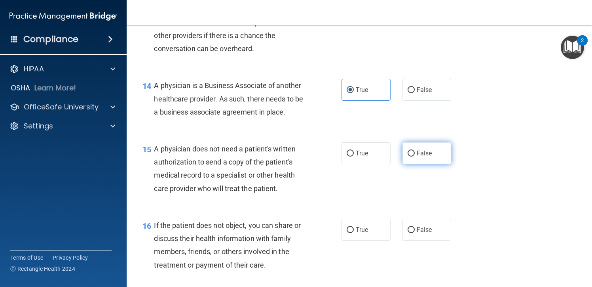
radio input "true"
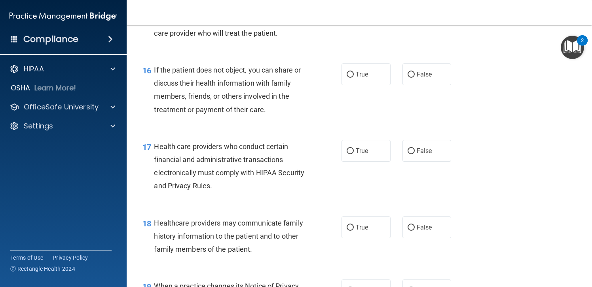
scroll to position [1108, 0]
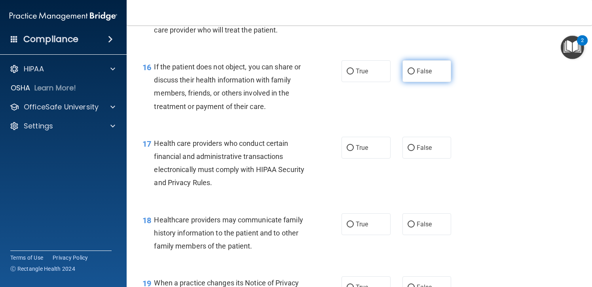
click at [424, 75] on span "False" at bounding box center [424, 71] width 15 height 8
click at [415, 74] on input "False" at bounding box center [411, 71] width 7 height 6
radio input "true"
click at [359, 151] on span "True" at bounding box center [362, 148] width 12 height 8
click at [354, 151] on input "True" at bounding box center [350, 148] width 7 height 6
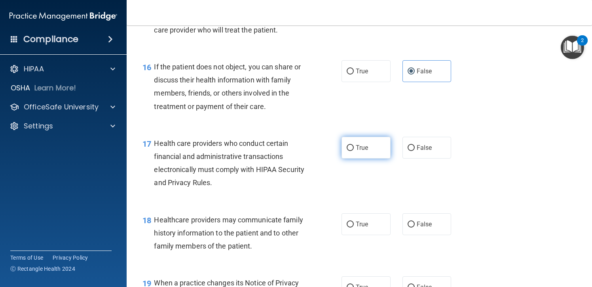
radio input "true"
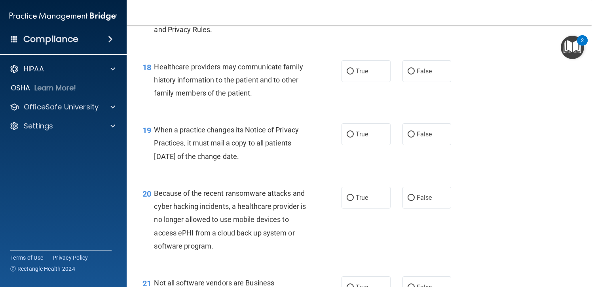
scroll to position [1267, 0]
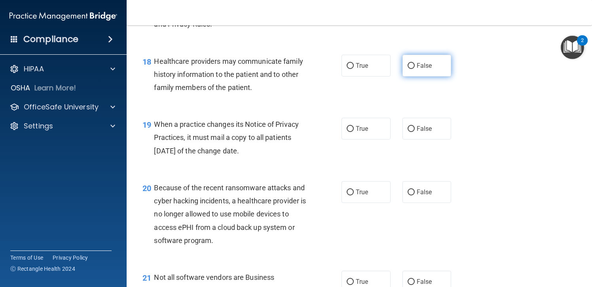
click at [423, 76] on label "False" at bounding box center [427, 66] width 49 height 22
click at [415, 69] on input "False" at bounding box center [411, 66] width 7 height 6
radio input "true"
click at [365, 137] on label "True" at bounding box center [366, 129] width 49 height 22
click at [354, 132] on input "True" at bounding box center [350, 129] width 7 height 6
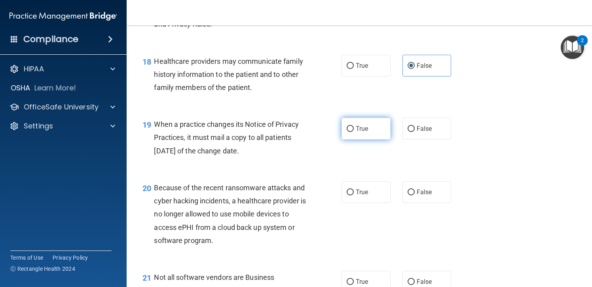
radio input "true"
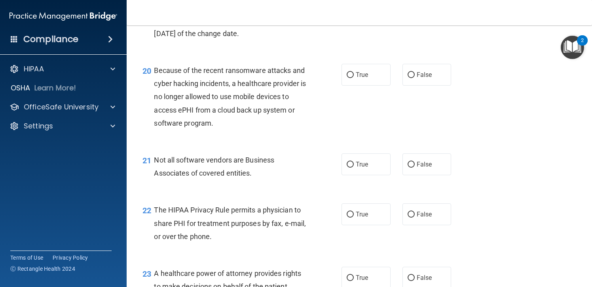
scroll to position [1386, 0]
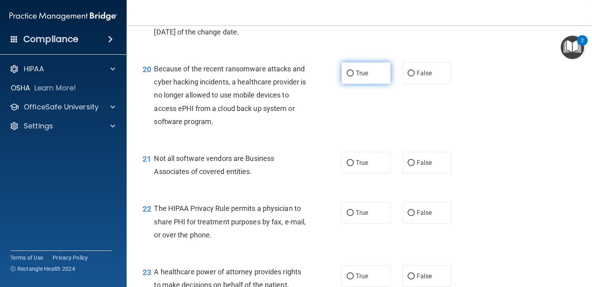
click at [364, 77] on span "True" at bounding box center [362, 73] width 12 height 8
click at [354, 76] on input "True" at bounding box center [350, 73] width 7 height 6
radio input "true"
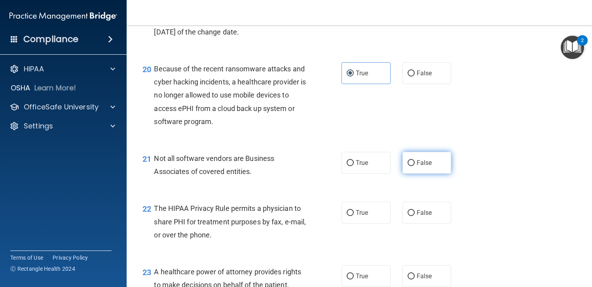
click at [405, 173] on label "False" at bounding box center [427, 163] width 49 height 22
click at [408, 166] on input "False" at bounding box center [411, 163] width 7 height 6
radio input "true"
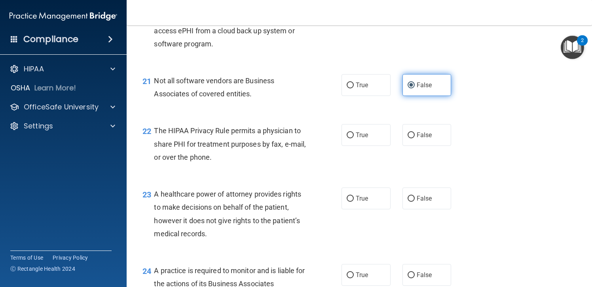
scroll to position [1465, 0]
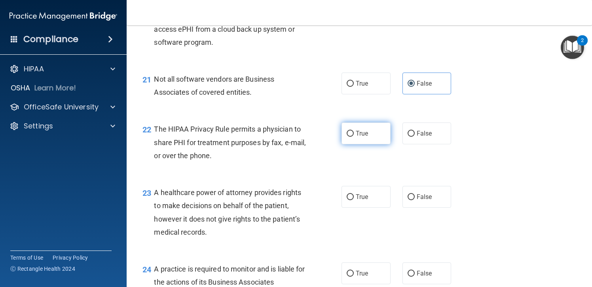
click at [377, 144] on label "True" at bounding box center [366, 133] width 49 height 22
click at [354, 137] on input "True" at bounding box center [350, 134] width 7 height 6
radio input "true"
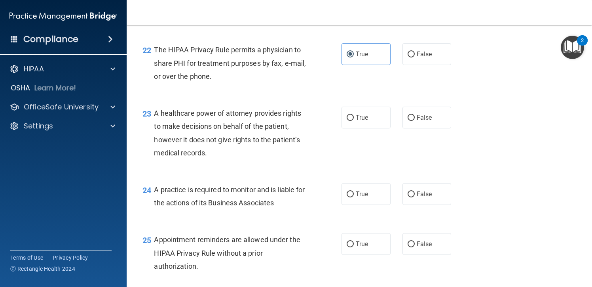
scroll to position [1583, 0]
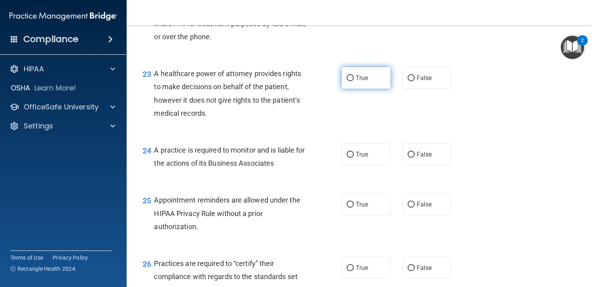
click at [374, 89] on label "True" at bounding box center [366, 78] width 49 height 22
click at [354, 81] on input "True" at bounding box center [350, 78] width 7 height 6
radio input "true"
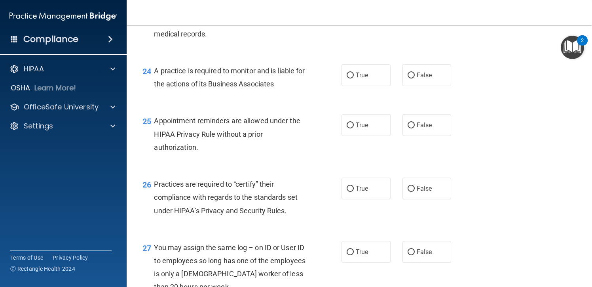
scroll to position [1623, 0]
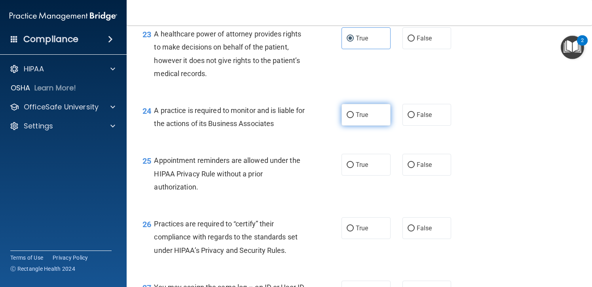
click at [375, 125] on label "True" at bounding box center [366, 115] width 49 height 22
click at [354, 118] on input "True" at bounding box center [350, 115] width 7 height 6
radio input "true"
click at [356, 168] on span "True" at bounding box center [362, 165] width 12 height 8
click at [353, 168] on input "True" at bounding box center [350, 165] width 7 height 6
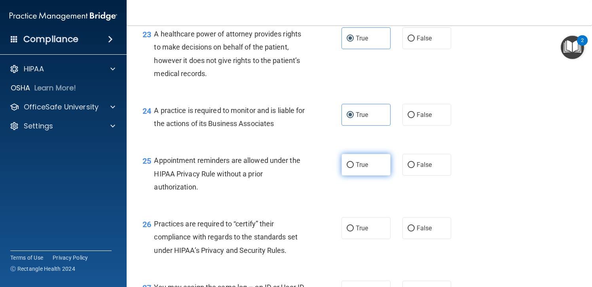
radio input "true"
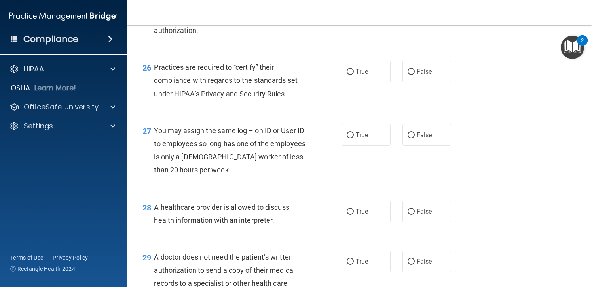
scroll to position [1781, 0]
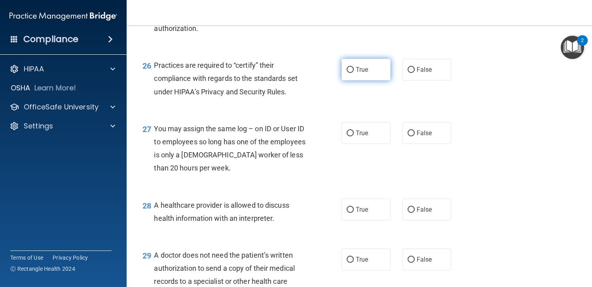
click at [342, 80] on label "True" at bounding box center [366, 70] width 49 height 22
click at [347, 73] on input "True" at bounding box center [350, 70] width 7 height 6
radio input "true"
click at [428, 137] on span "False" at bounding box center [424, 133] width 15 height 8
click at [415, 136] on input "False" at bounding box center [411, 133] width 7 height 6
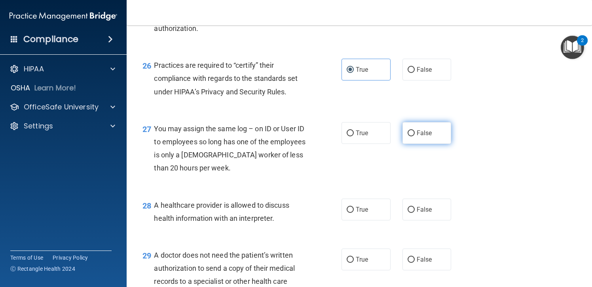
radio input "true"
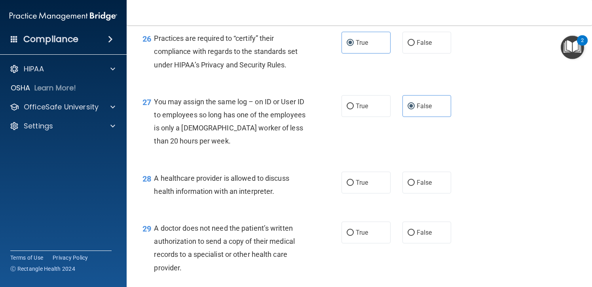
scroll to position [1821, 0]
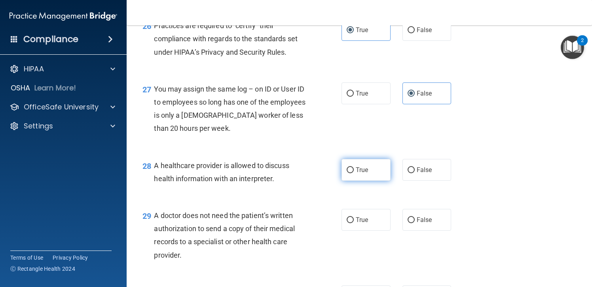
click at [342, 181] on label "True" at bounding box center [366, 170] width 49 height 22
click at [347, 173] on input "True" at bounding box center [350, 170] width 7 height 6
radio input "true"
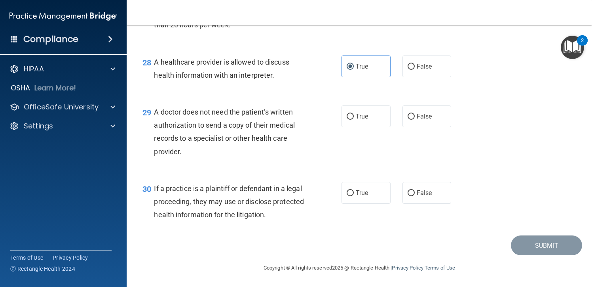
scroll to position [1938, 0]
click at [427, 118] on span "False" at bounding box center [424, 116] width 15 height 8
click at [415, 118] on input "False" at bounding box center [411, 117] width 7 height 6
radio input "true"
drag, startPoint x: 416, startPoint y: 195, endPoint x: 473, endPoint y: 217, distance: 61.4
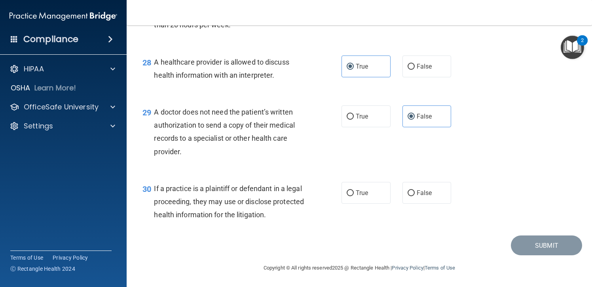
click at [417, 195] on span "False" at bounding box center [424, 193] width 15 height 8
click at [415, 195] on input "False" at bounding box center [411, 193] width 7 height 6
radio input "true"
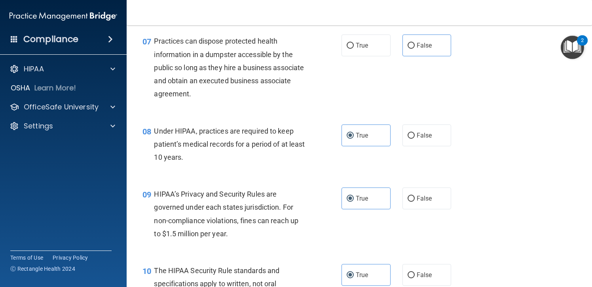
scroll to position [433, 0]
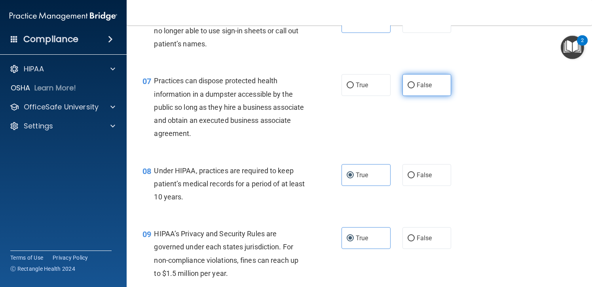
click at [435, 93] on label "False" at bounding box center [427, 85] width 49 height 22
click at [415, 88] on input "False" at bounding box center [411, 85] width 7 height 6
radio input "true"
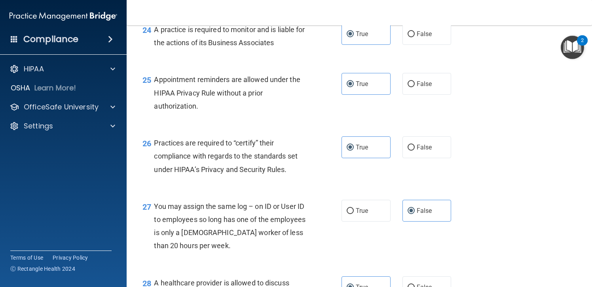
scroll to position [1938, 0]
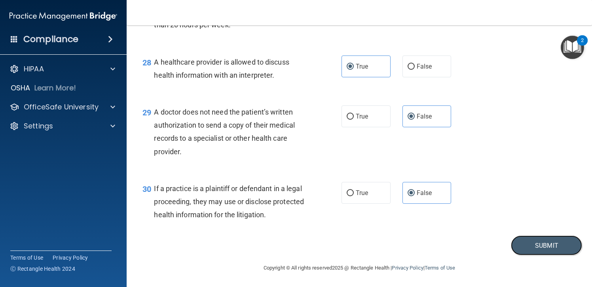
drag, startPoint x: 520, startPoint y: 247, endPoint x: 384, endPoint y: 253, distance: 135.9
click at [521, 248] on button "Submit" at bounding box center [546, 245] width 71 height 20
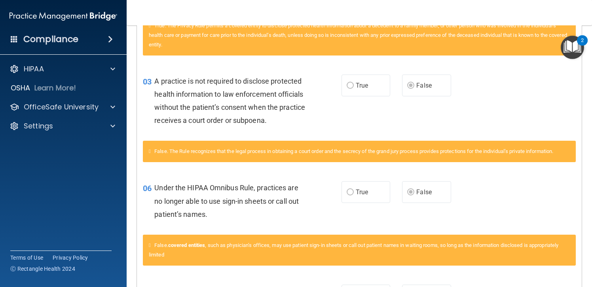
scroll to position [356, 0]
